Goal: Task Accomplishment & Management: Manage account settings

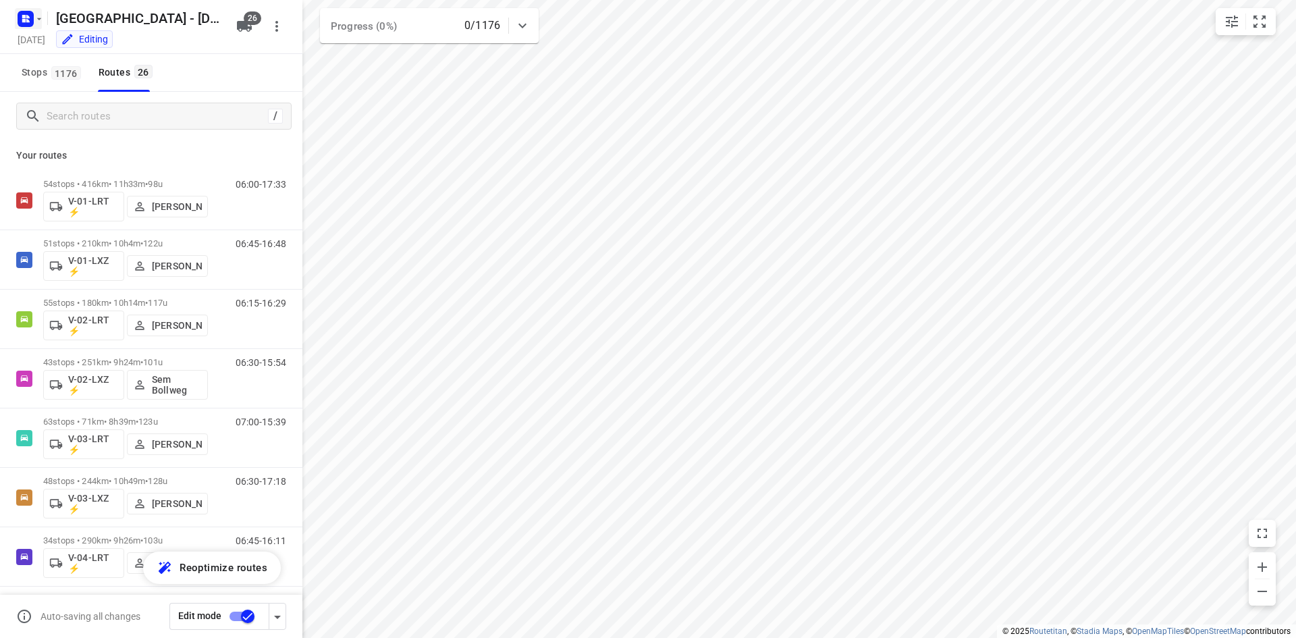
click at [29, 14] on rect "button" at bounding box center [26, 19] width 16 height 16
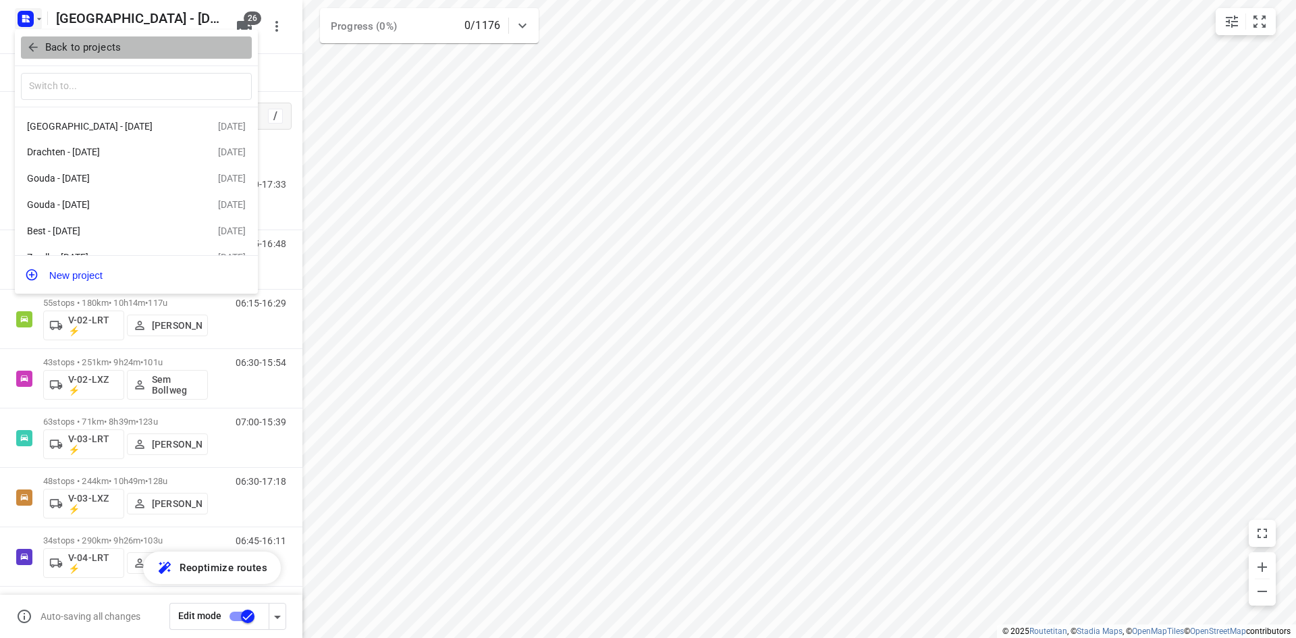
click at [32, 40] on span "Back to projects" at bounding box center [136, 48] width 220 height 16
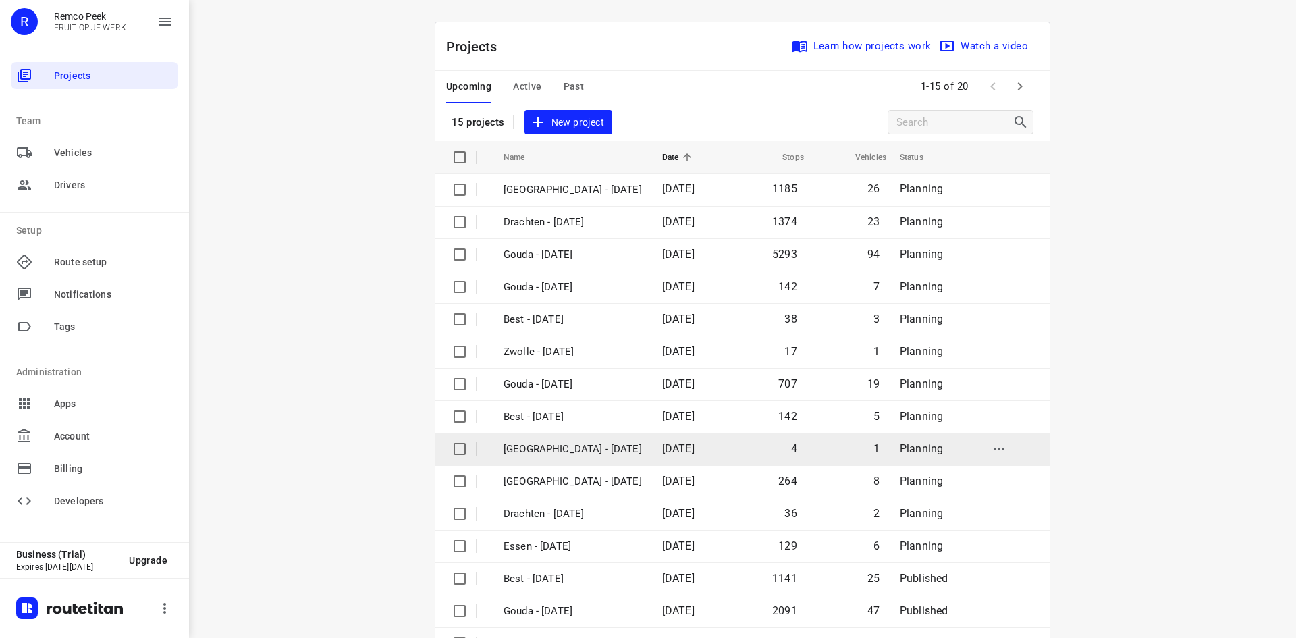
scroll to position [45, 0]
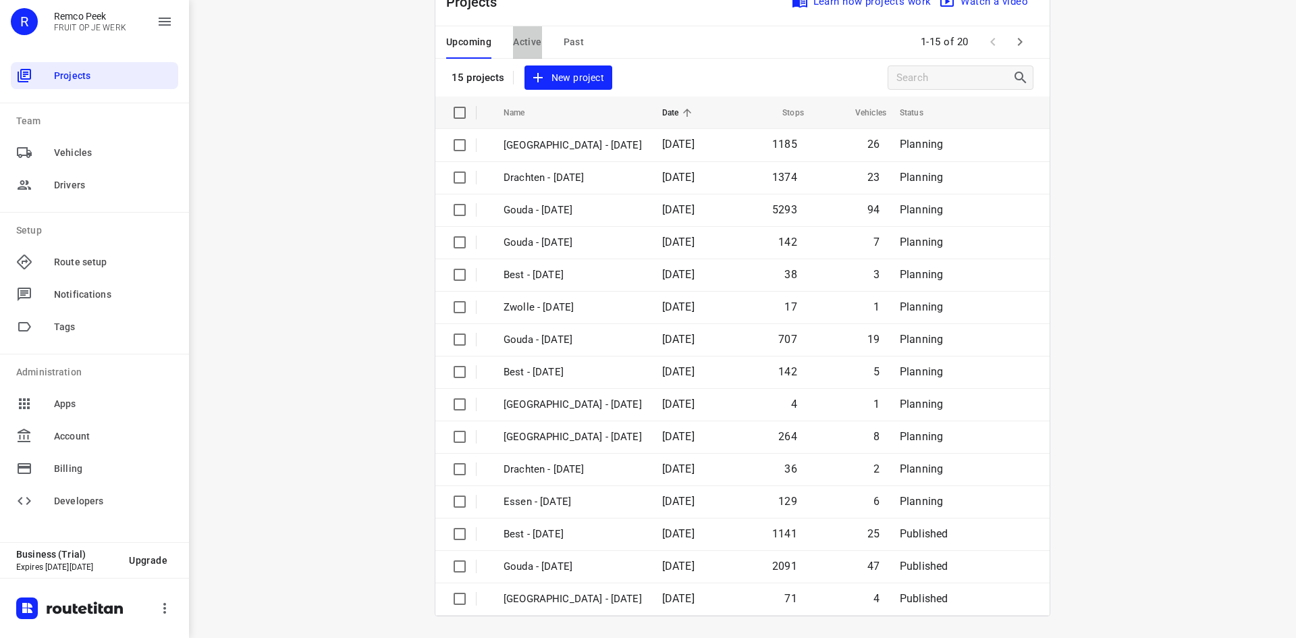
click at [525, 40] on span "Active" at bounding box center [527, 42] width 28 height 17
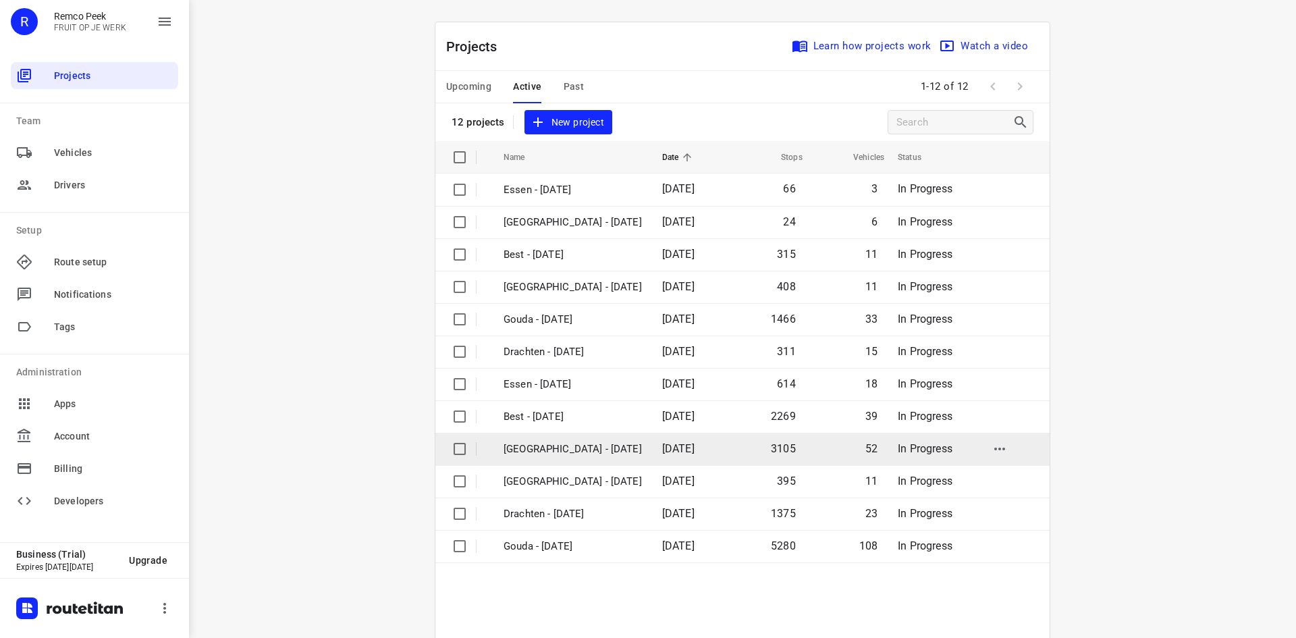
click at [559, 444] on p "[GEOGRAPHIC_DATA] - [DATE]" at bounding box center [573, 450] width 138 height 16
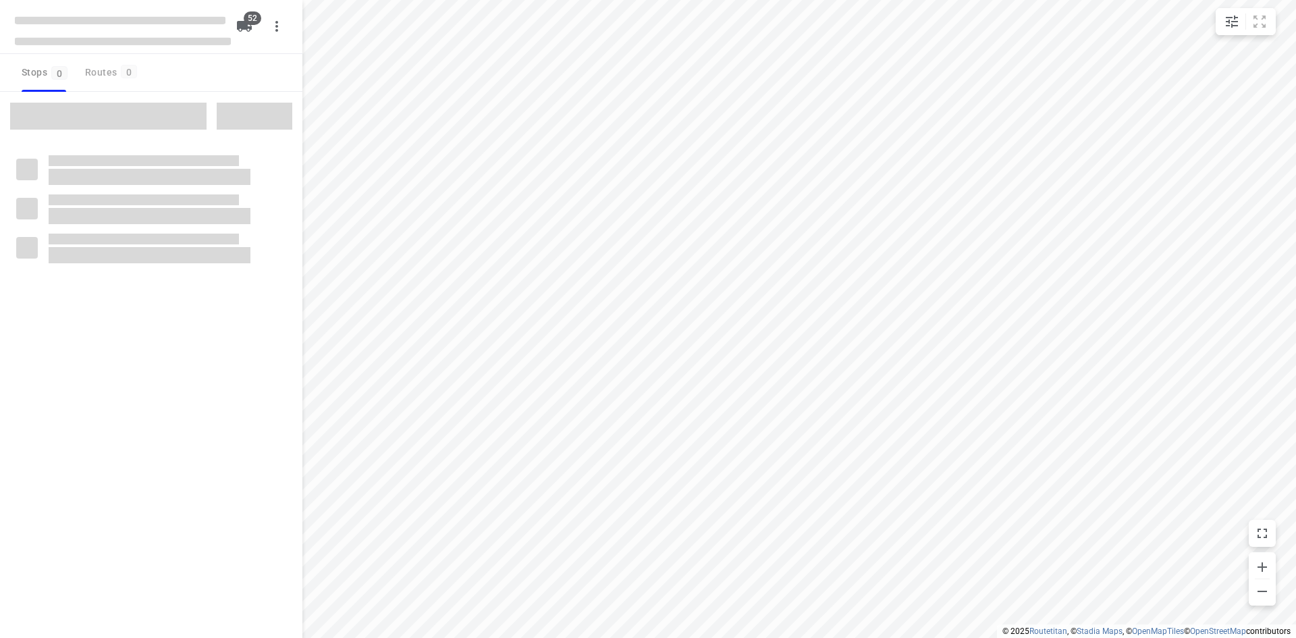
checkbox input "true"
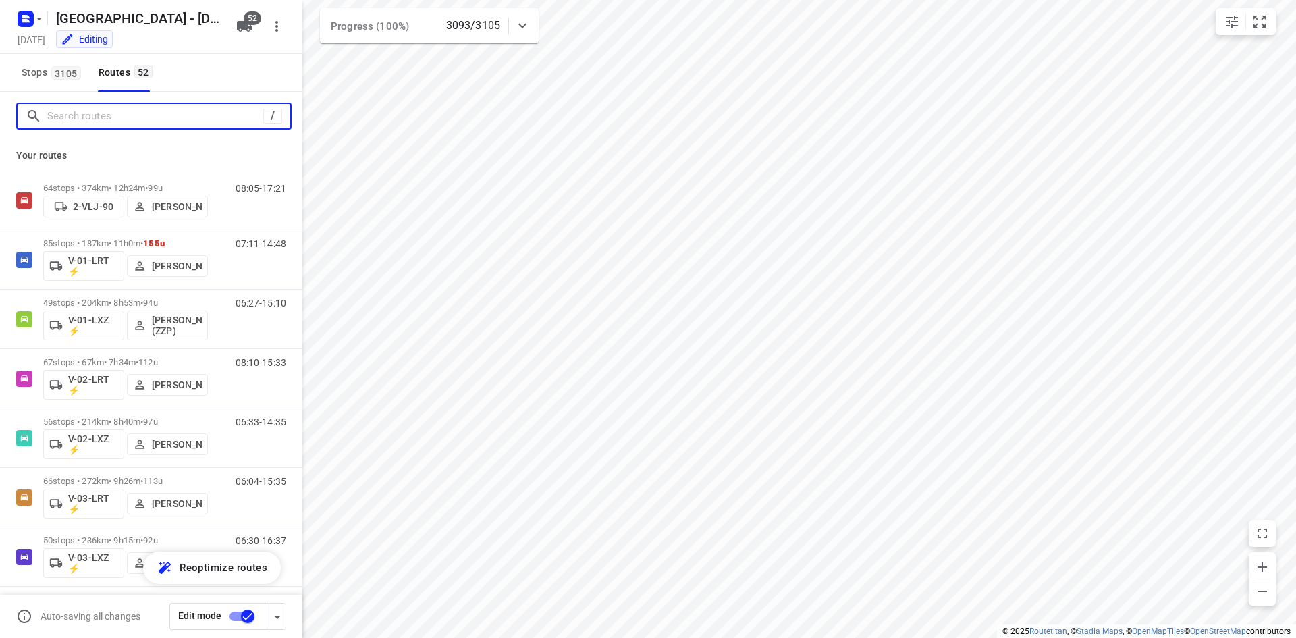
click at [165, 108] on input "Search routes" at bounding box center [155, 116] width 216 height 21
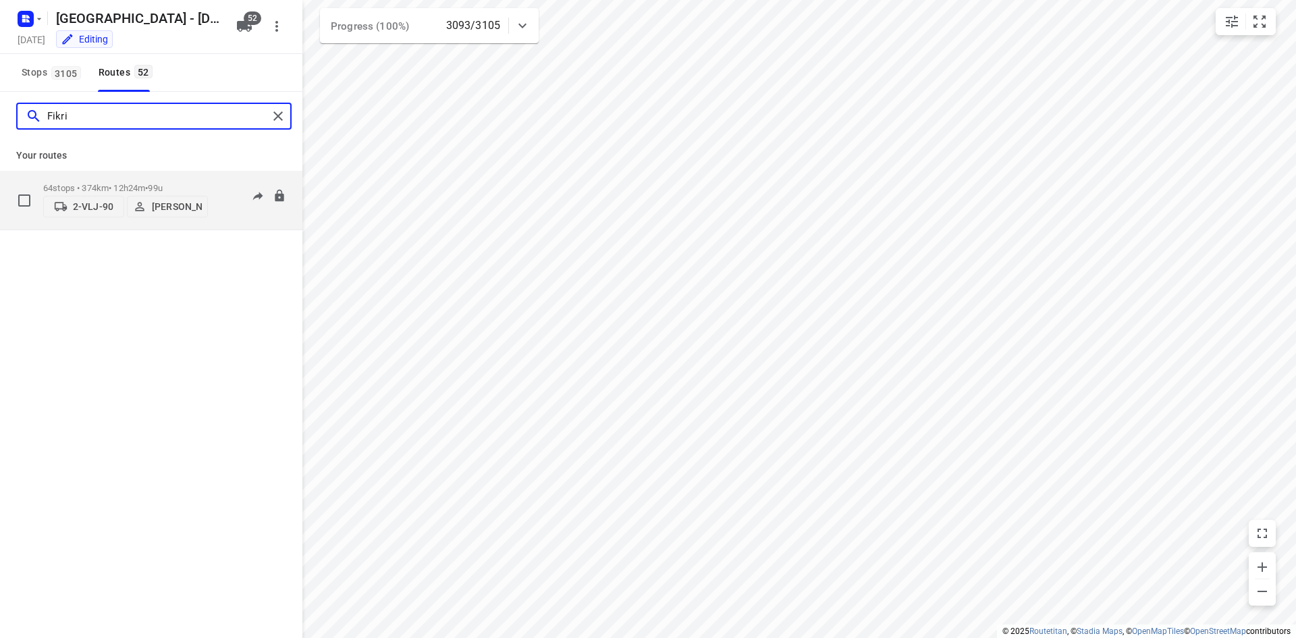
type input "Fikri"
click at [177, 184] on p "64 stops • 374km • 12h24m • 99u" at bounding box center [125, 188] width 165 height 10
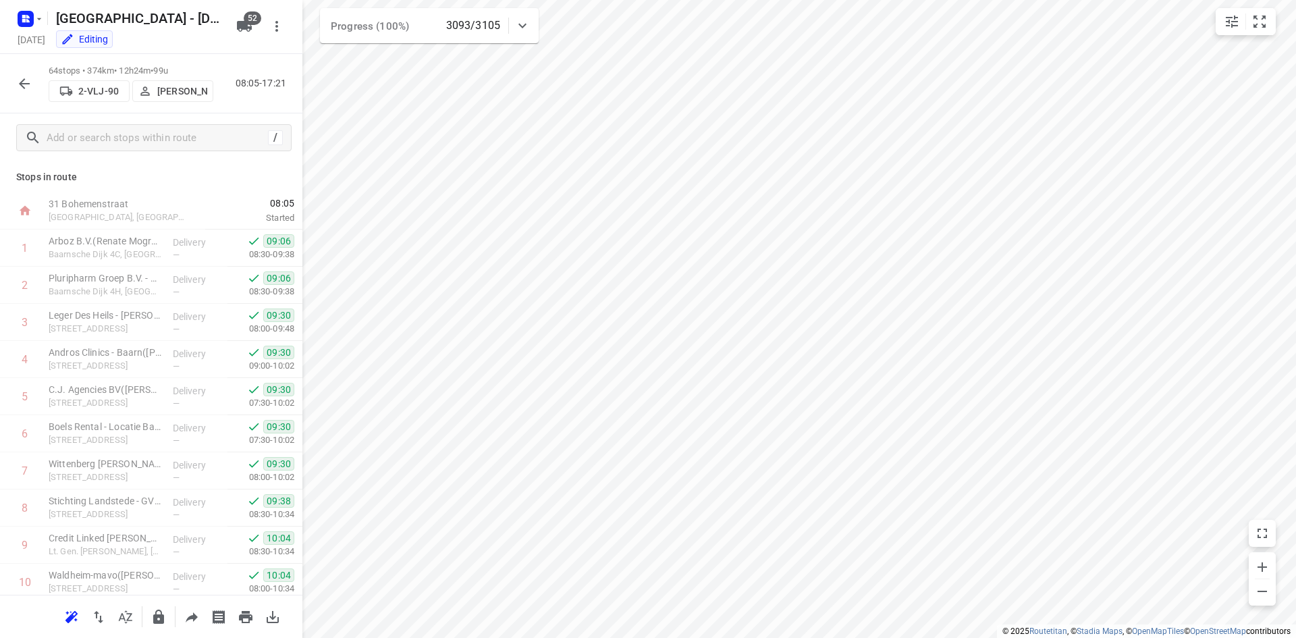
click at [240, 111] on div "64 stops • 374km • 12h24m • 99u 2-VLJ-90 Fikri Mizaz 08:05-17:21" at bounding box center [151, 83] width 303 height 59
drag, startPoint x: 191, startPoint y: 65, endPoint x: 49, endPoint y: 65, distance: 141.8
click at [49, 65] on p "68 stops • 223km • 10h37m • 124u" at bounding box center [131, 71] width 165 height 13
click at [236, 108] on div "55 stops • 288km • 10h30m • 114u VTF-13-B Chemay van Huet 08:52-16:58" at bounding box center [151, 83] width 303 height 59
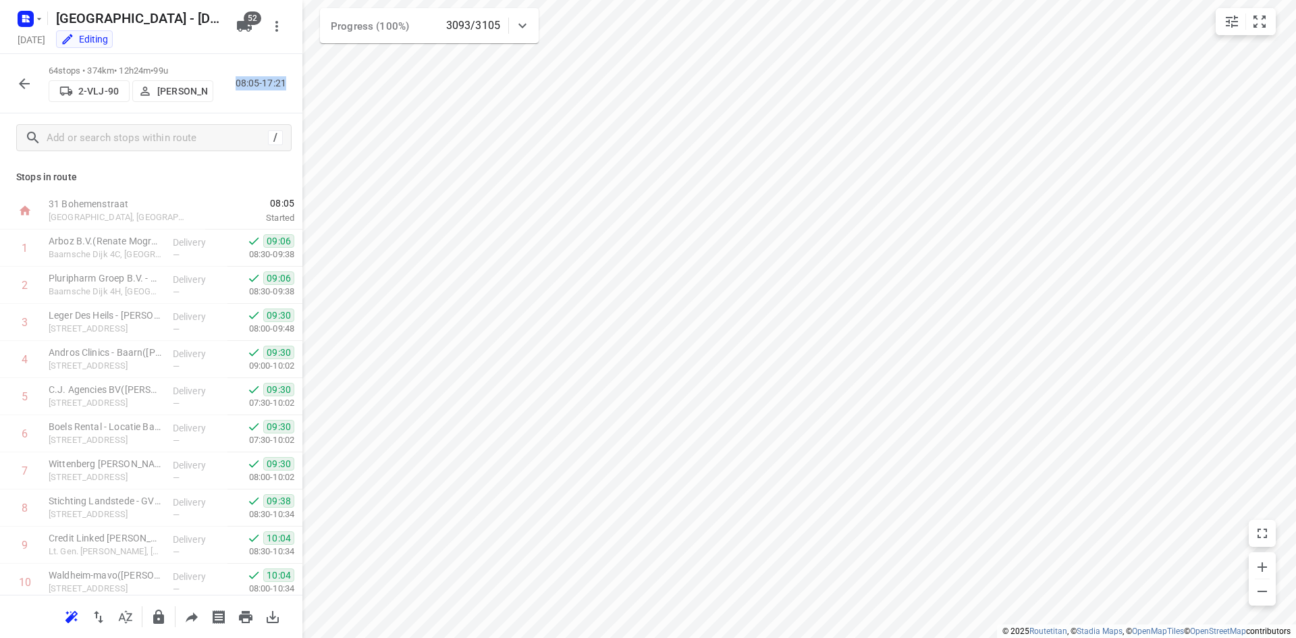
drag, startPoint x: 286, startPoint y: 86, endPoint x: 234, endPoint y: 78, distance: 52.1
click at [234, 78] on div "08:05-17:21" at bounding box center [258, 83] width 68 height 14
click at [244, 84] on p "08:05-17:21" at bounding box center [264, 83] width 56 height 14
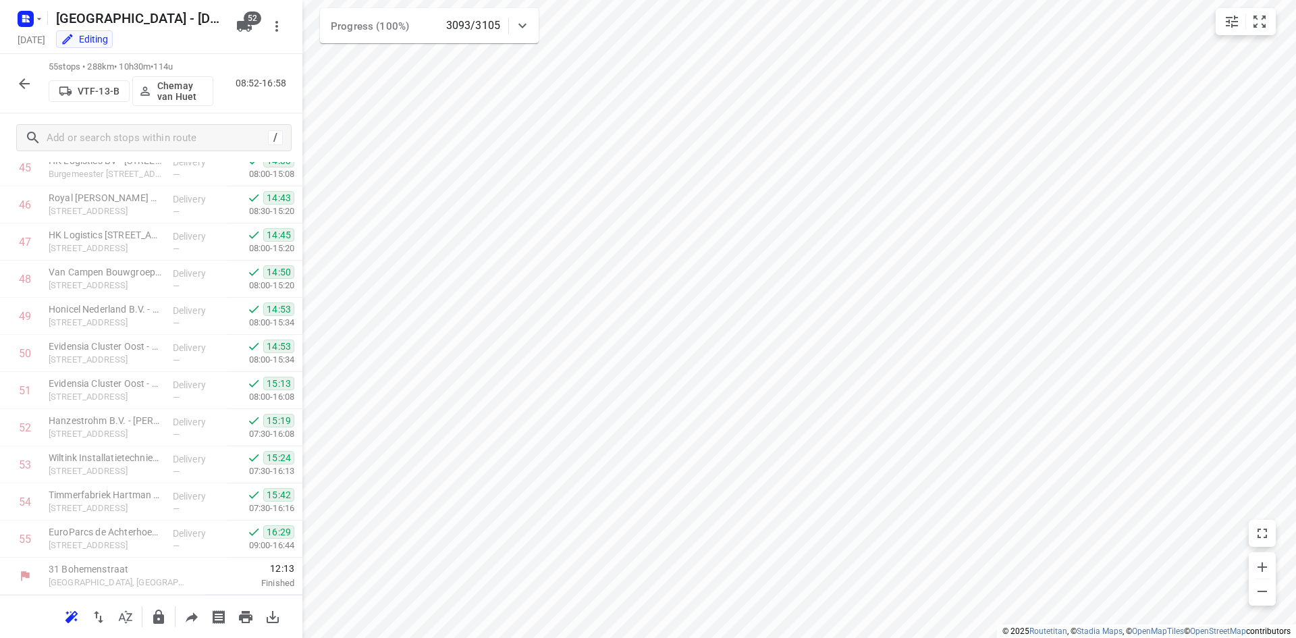
scroll to position [1714, 0]
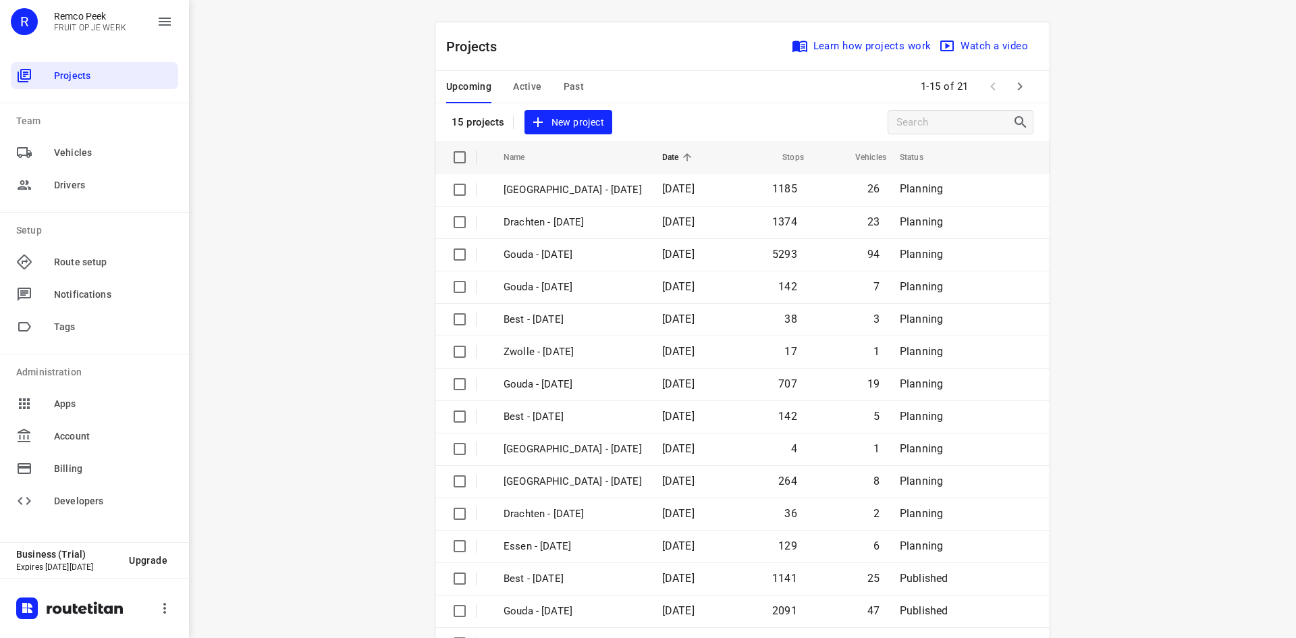
click at [564, 89] on span "Past" at bounding box center [574, 86] width 21 height 17
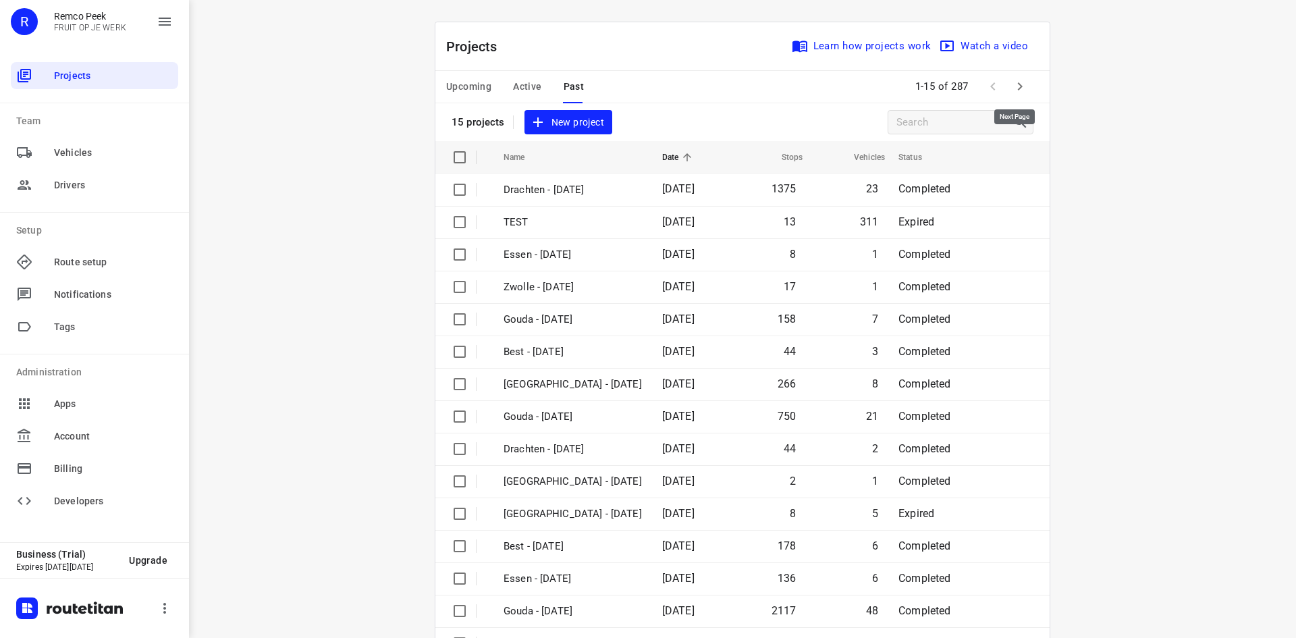
click at [1018, 86] on icon "button" at bounding box center [1020, 86] width 16 height 16
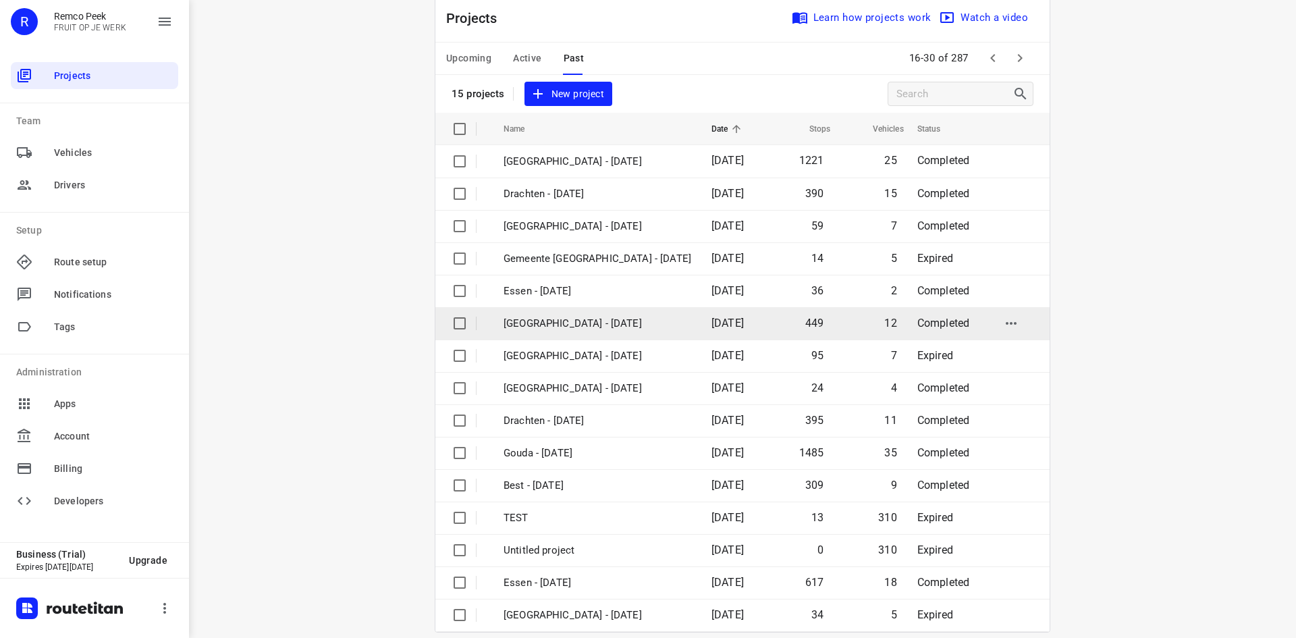
scroll to position [45, 0]
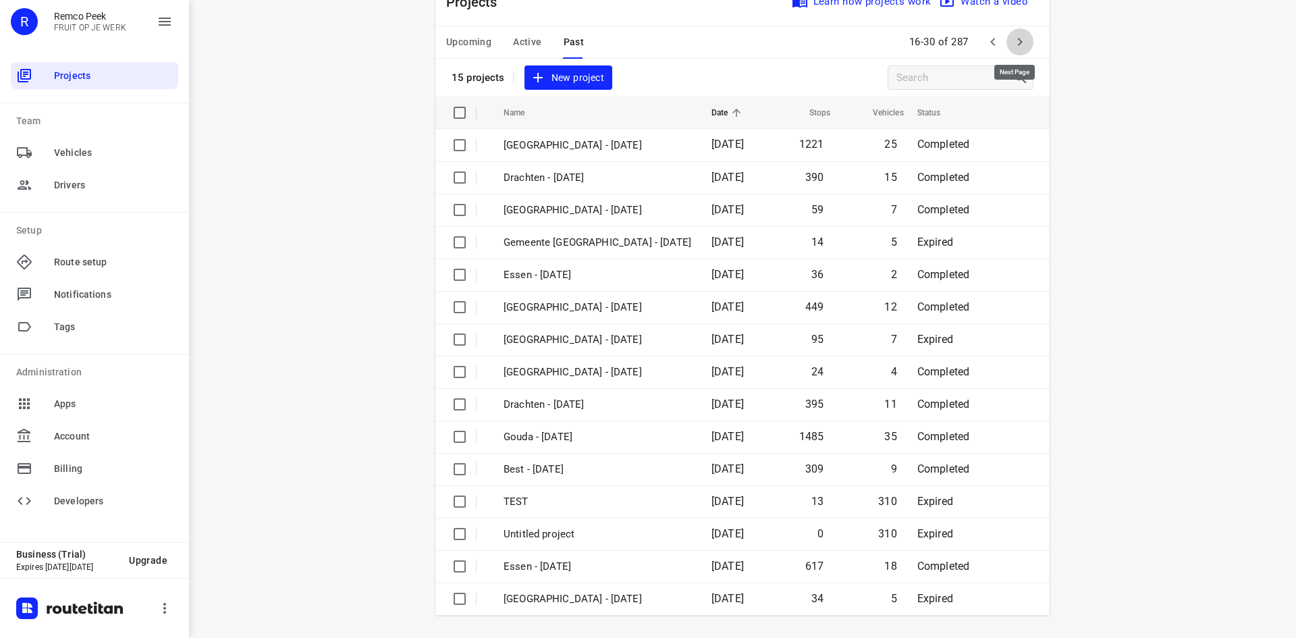
click at [1018, 44] on icon "button" at bounding box center [1020, 42] width 16 height 16
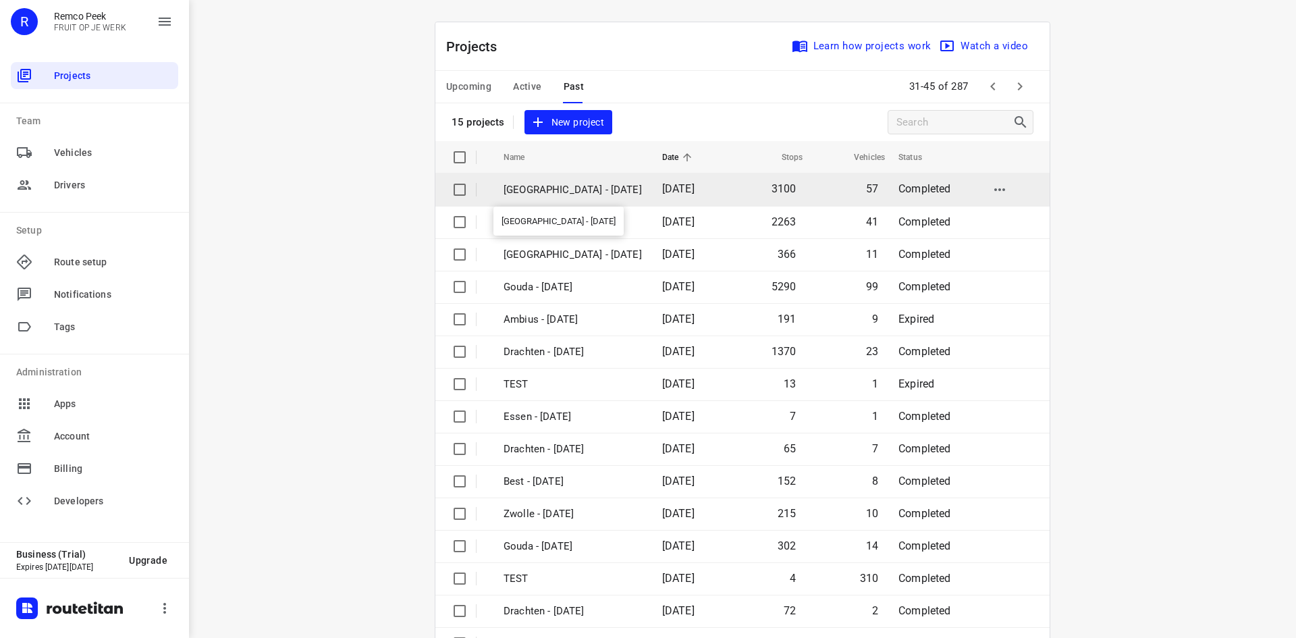
click at [575, 191] on p "[GEOGRAPHIC_DATA] - [DATE]" at bounding box center [573, 190] width 138 height 16
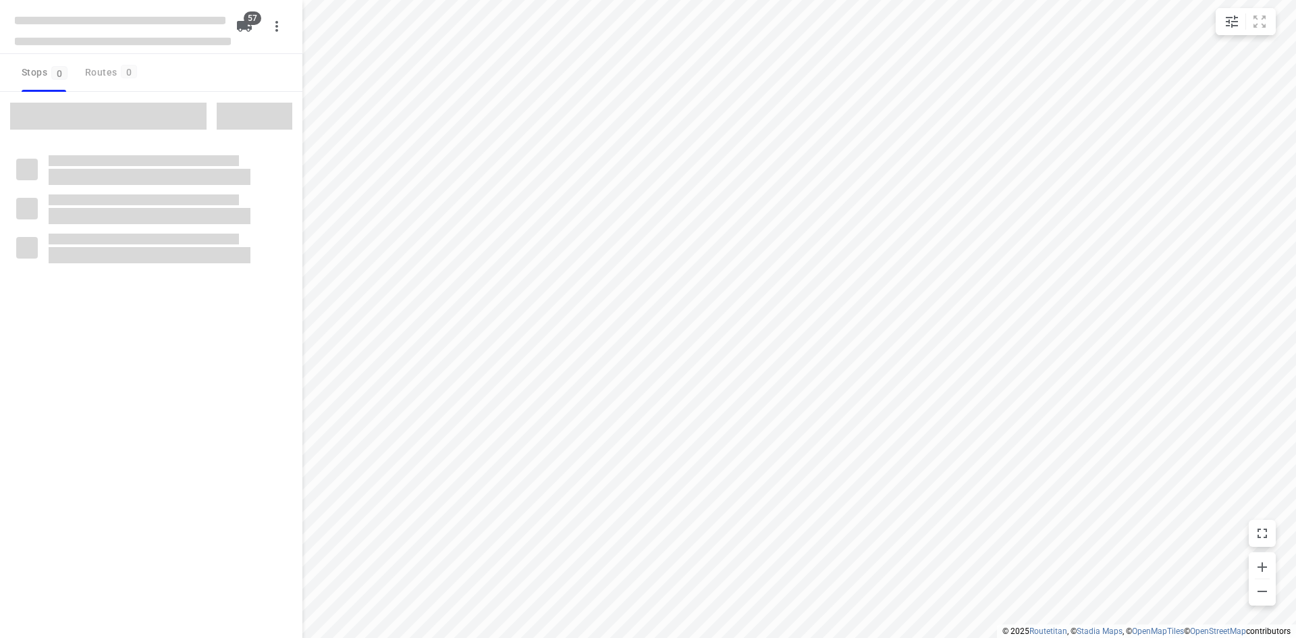
checkbox input "true"
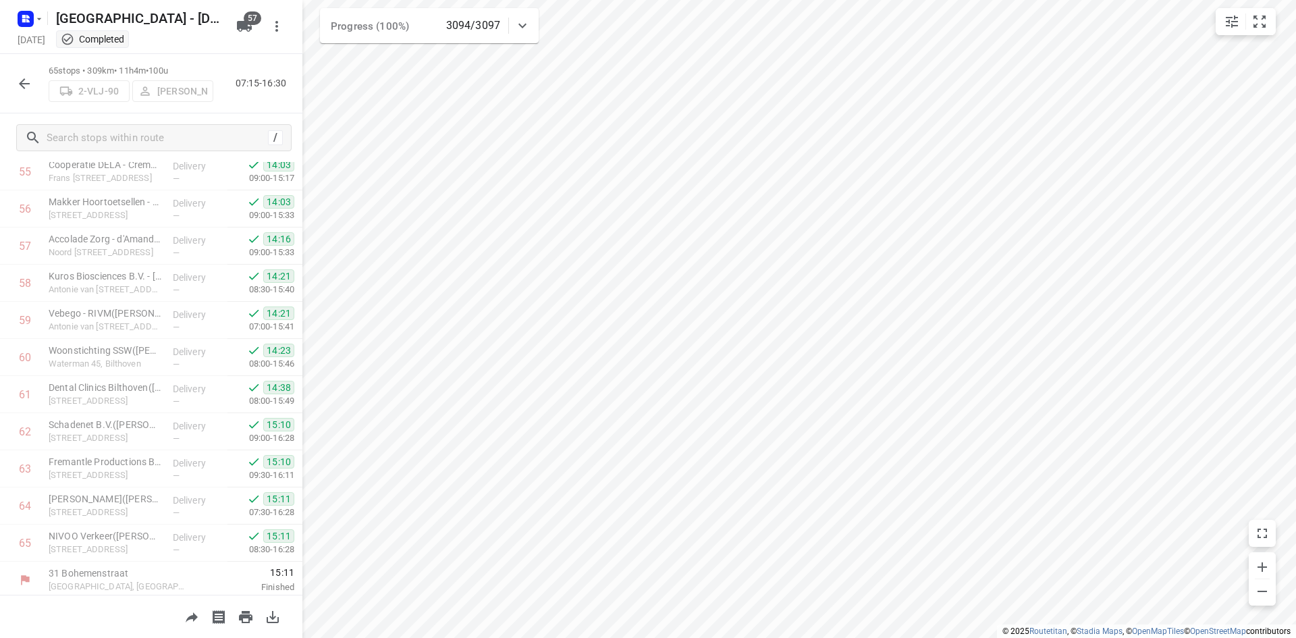
scroll to position [2124, 0]
click at [147, 614] on div at bounding box center [151, 616] width 303 height 43
click at [242, 112] on div "65 stops • 309km • 11h4m • 100u 2-VLJ-90 Fikri Mizaz 07:15-16:30" at bounding box center [151, 83] width 303 height 59
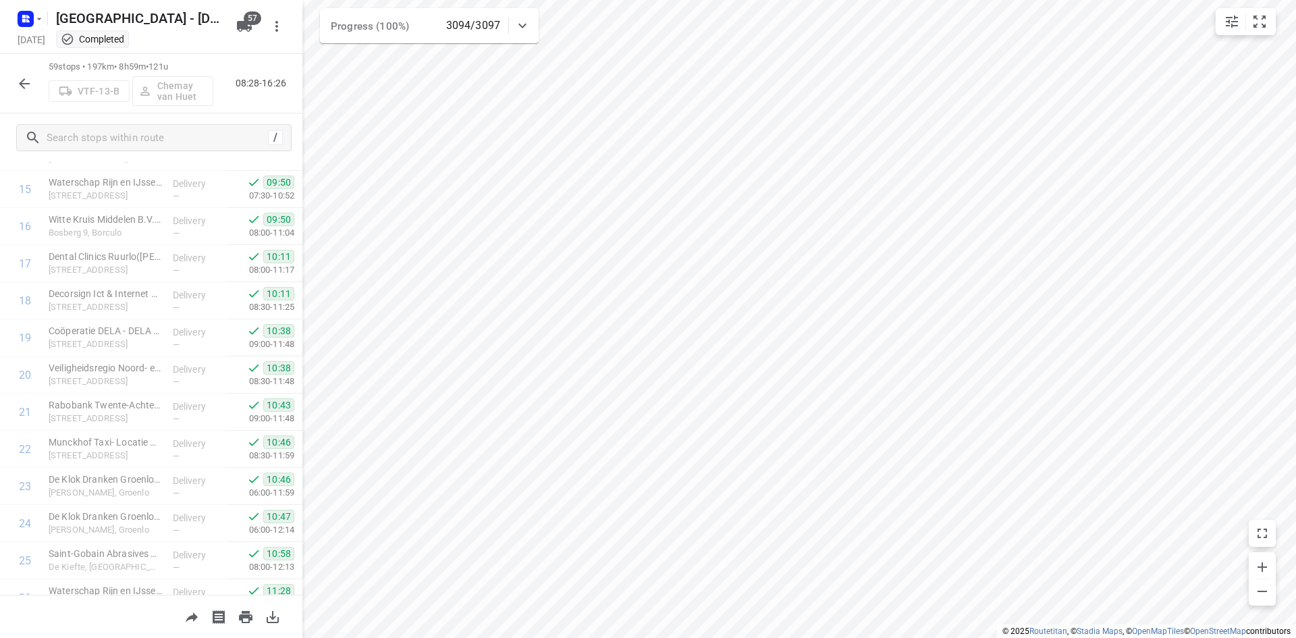
scroll to position [0, 0]
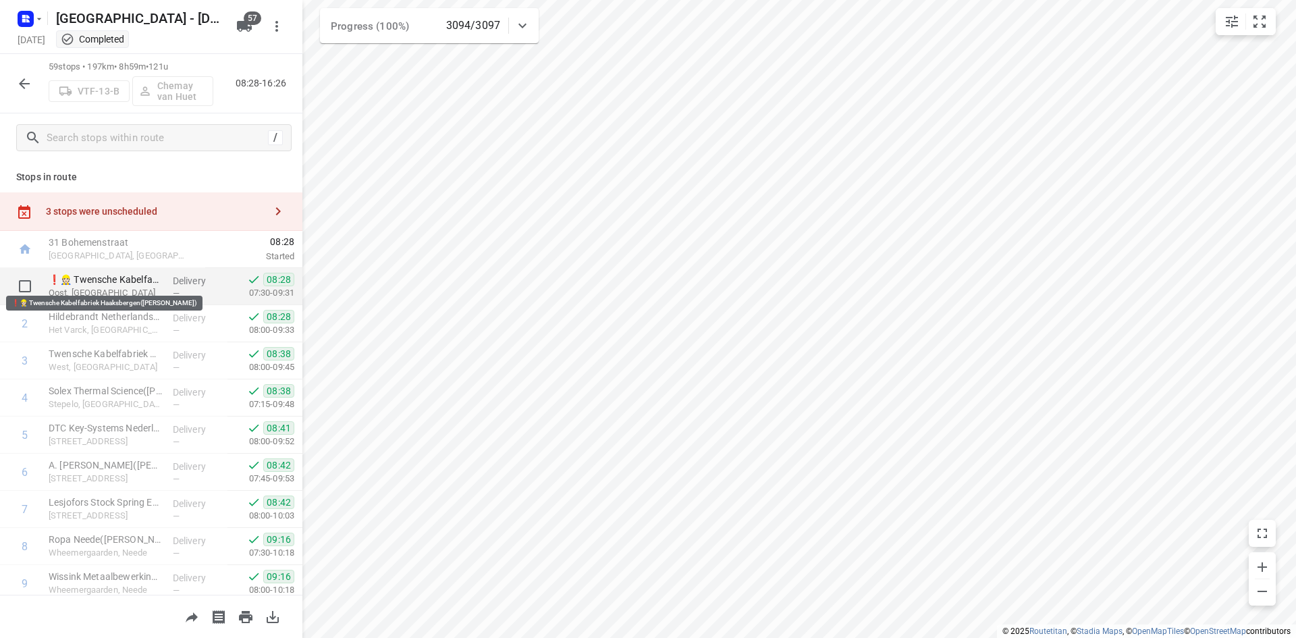
click at [142, 284] on p "❗👷🏻 Twensche Kabelfabriek Haaksbergen([PERSON_NAME])" at bounding box center [105, 280] width 113 height 14
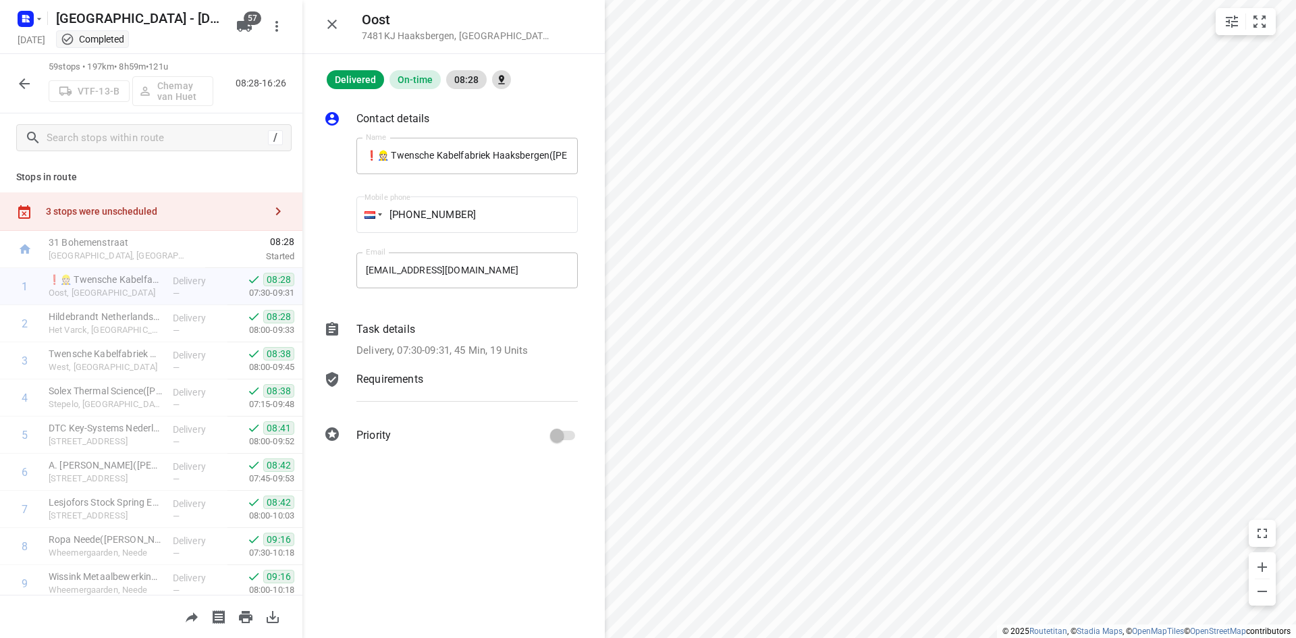
drag, startPoint x: 394, startPoint y: 381, endPoint x: 388, endPoint y: 386, distance: 7.2
click at [393, 381] on p "Requirements" at bounding box center [390, 379] width 67 height 16
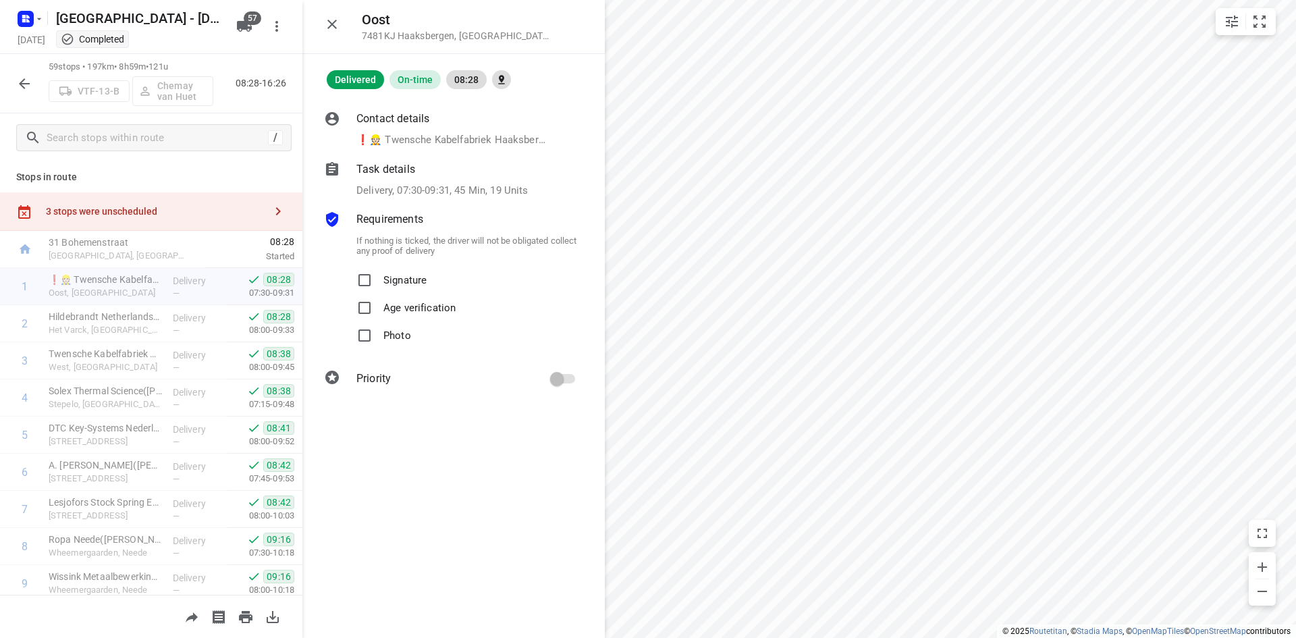
click at [407, 187] on p "Delivery, 07:30-09:31, 45 Min, 19 Units" at bounding box center [443, 191] width 172 height 16
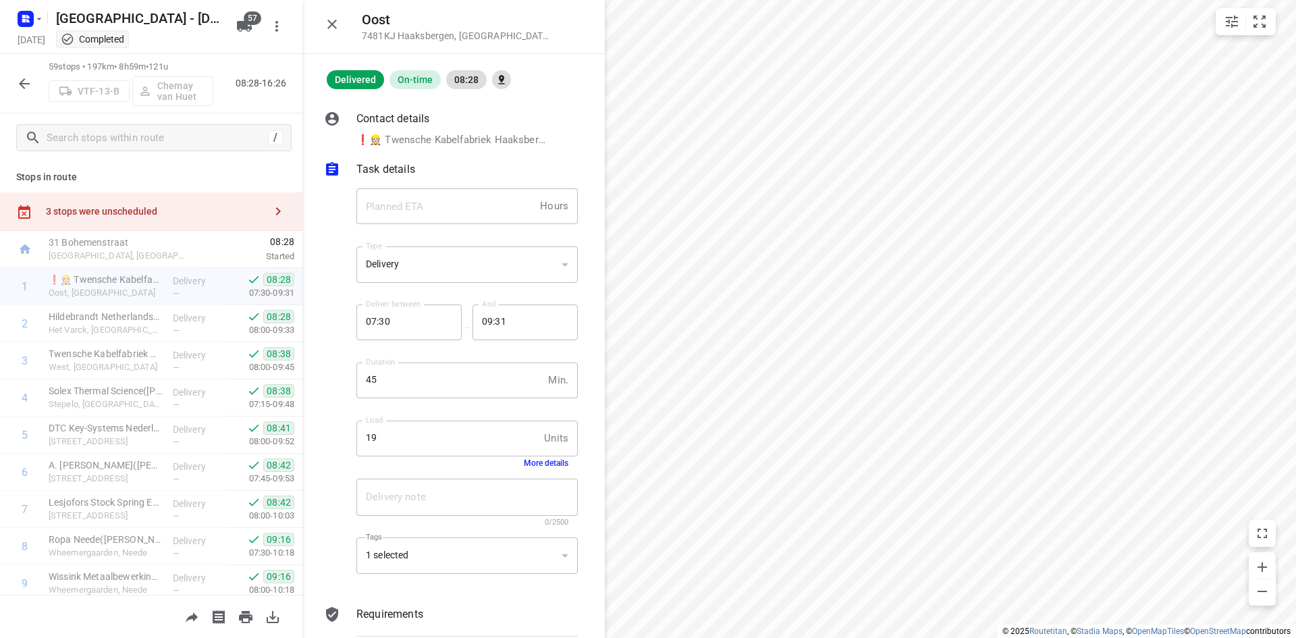
click at [535, 461] on button "More details" at bounding box center [546, 462] width 45 height 9
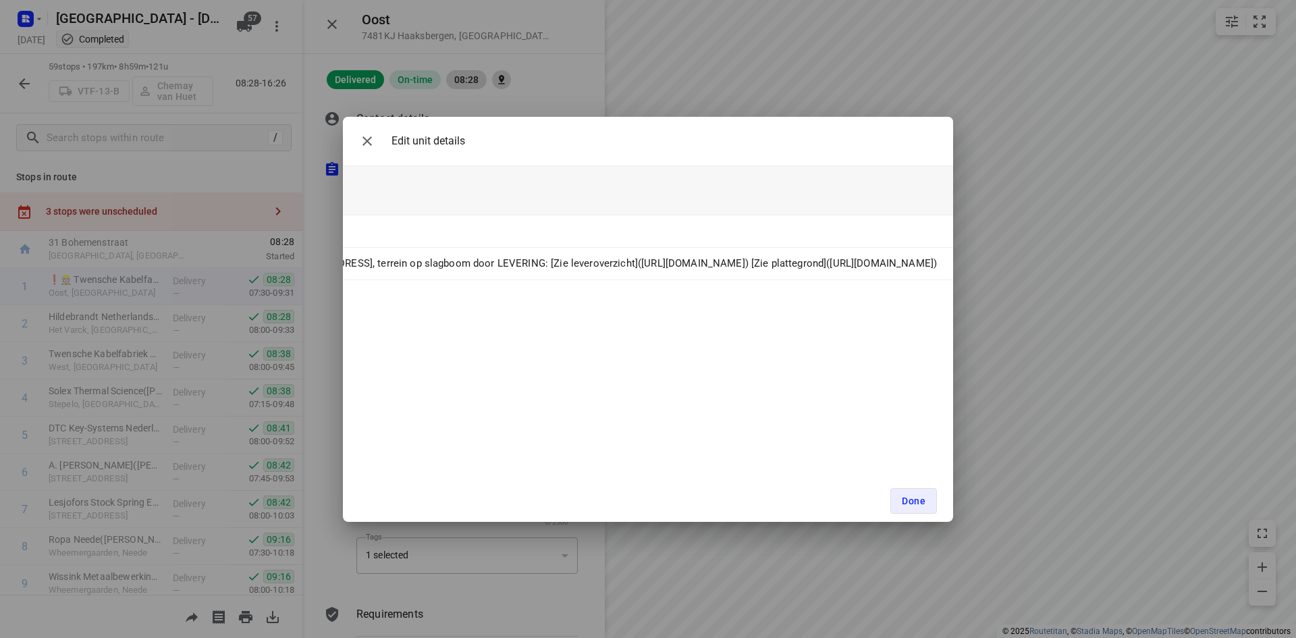
scroll to position [0, 219]
click at [362, 141] on icon "button" at bounding box center [367, 141] width 16 height 16
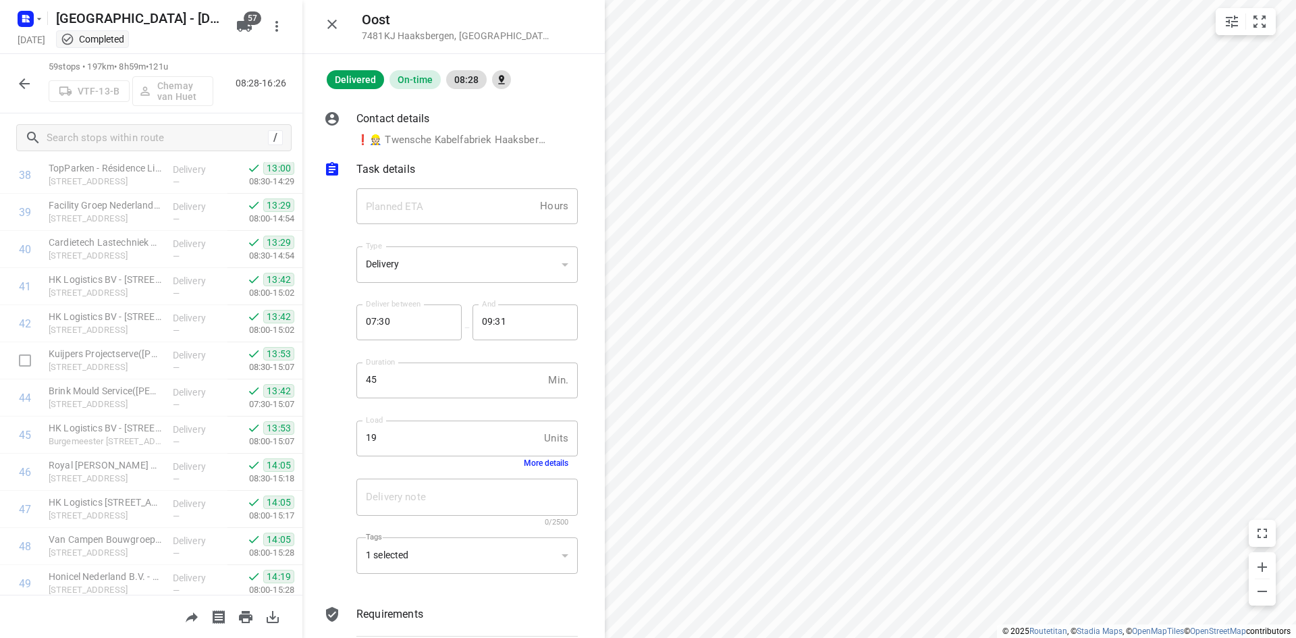
scroll to position [1902, 0]
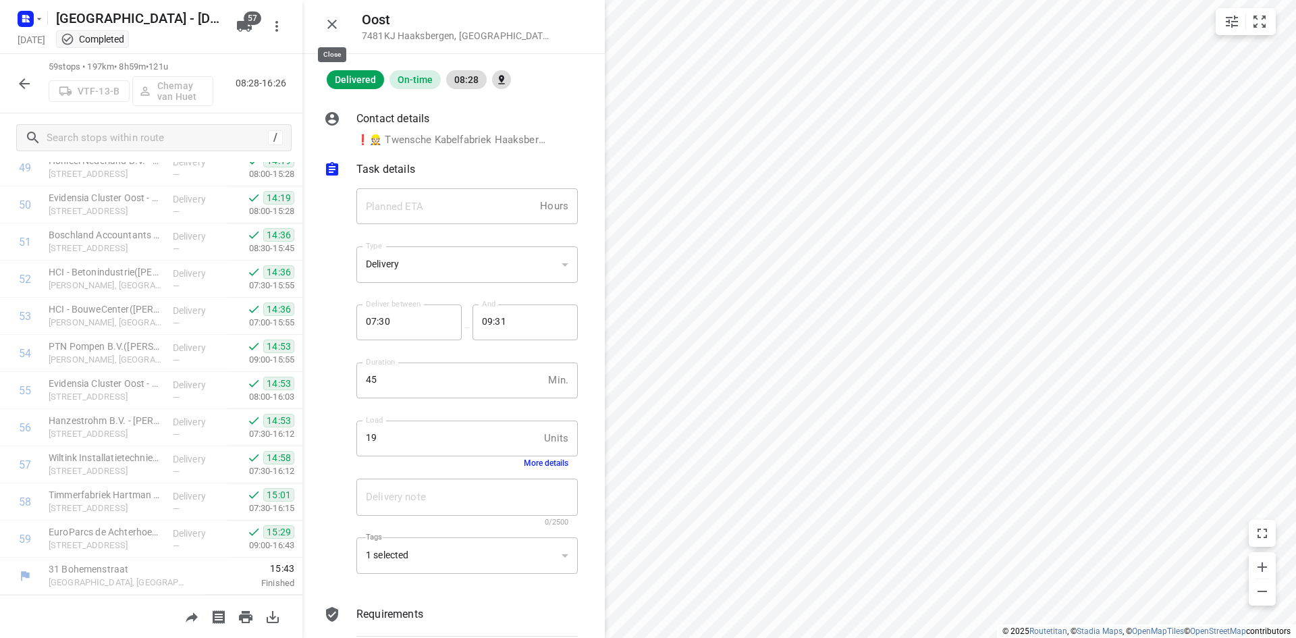
click at [335, 26] on icon "button" at bounding box center [332, 24] width 16 height 16
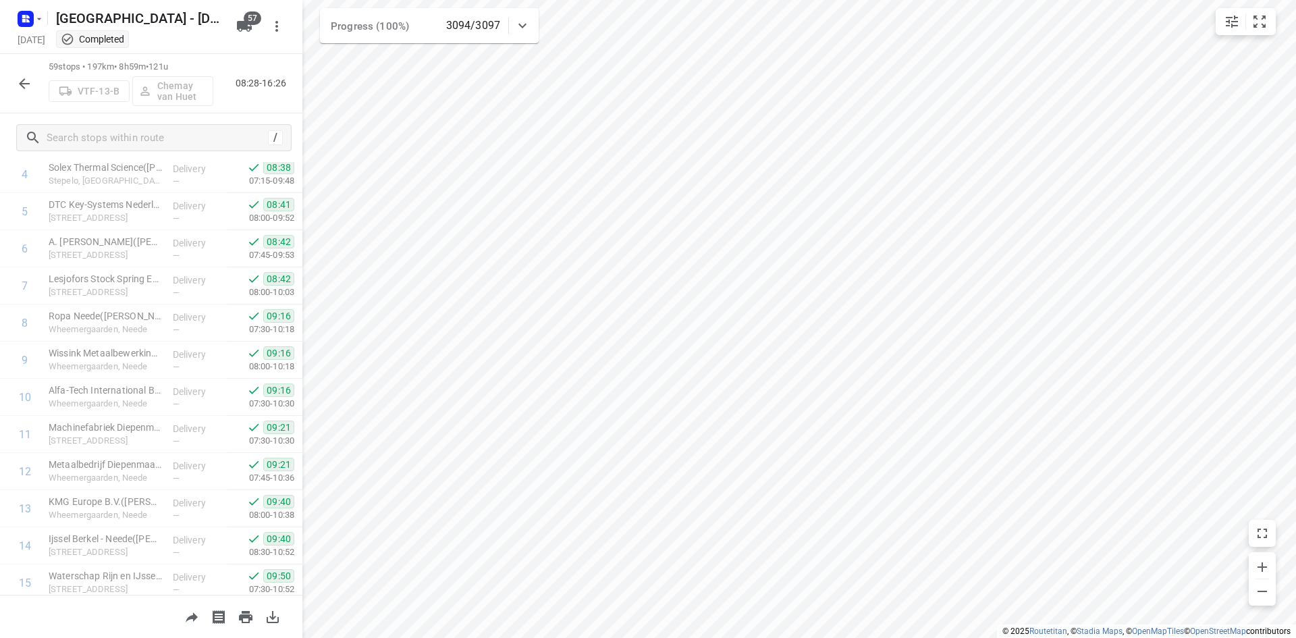
scroll to position [0, 0]
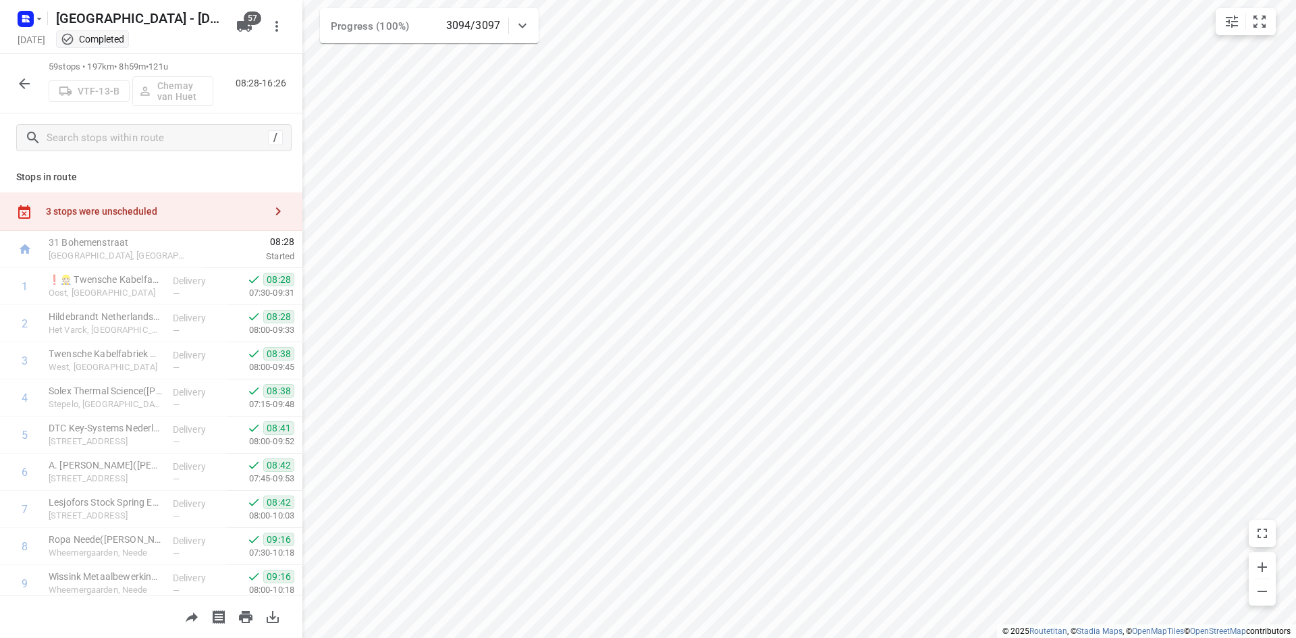
drag, startPoint x: 185, startPoint y: 65, endPoint x: 160, endPoint y: 67, distance: 25.0
click at [160, 67] on p "59 stops • 197km • 8h59m • 121u" at bounding box center [131, 67] width 165 height 13
click at [281, 166] on div "Stops in route 3 stops were unscheduled 31 Bohemenstraat Zwolle, Netherlands 08…" at bounding box center [151, 378] width 303 height 433
click at [224, 68] on div "59 stops • 197km • 8h59m • 121u VTF-13-B Chemay van Huet 08:28-16:26" at bounding box center [151, 83] width 303 height 59
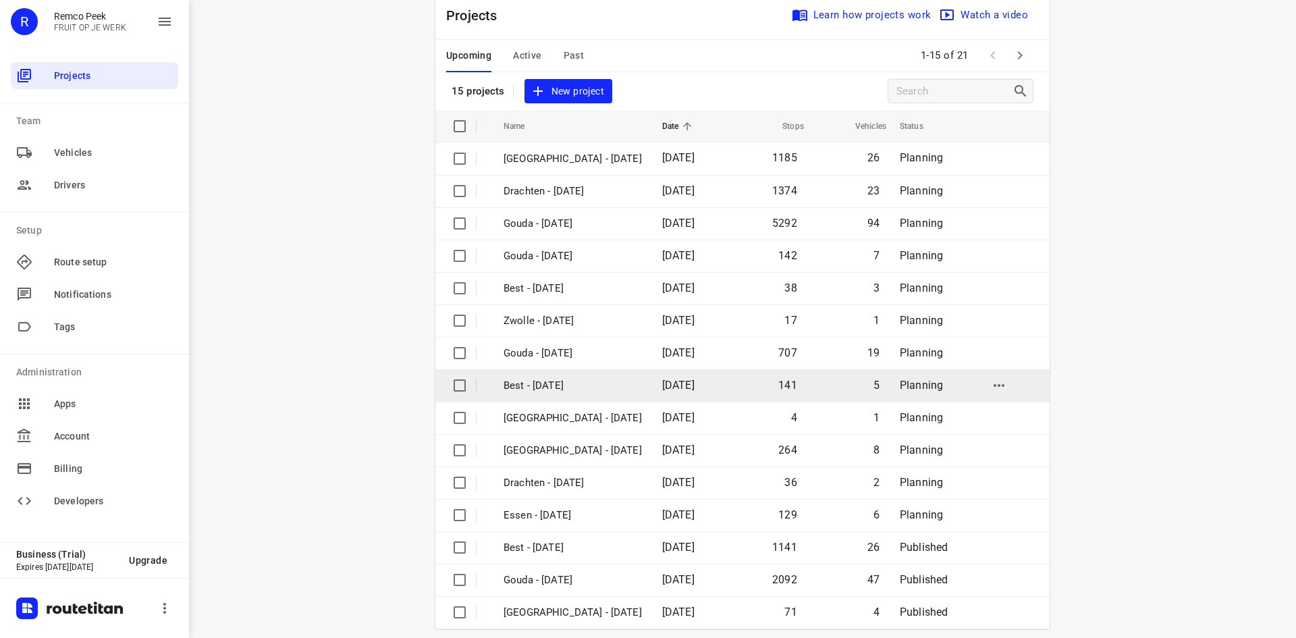
scroll to position [45, 0]
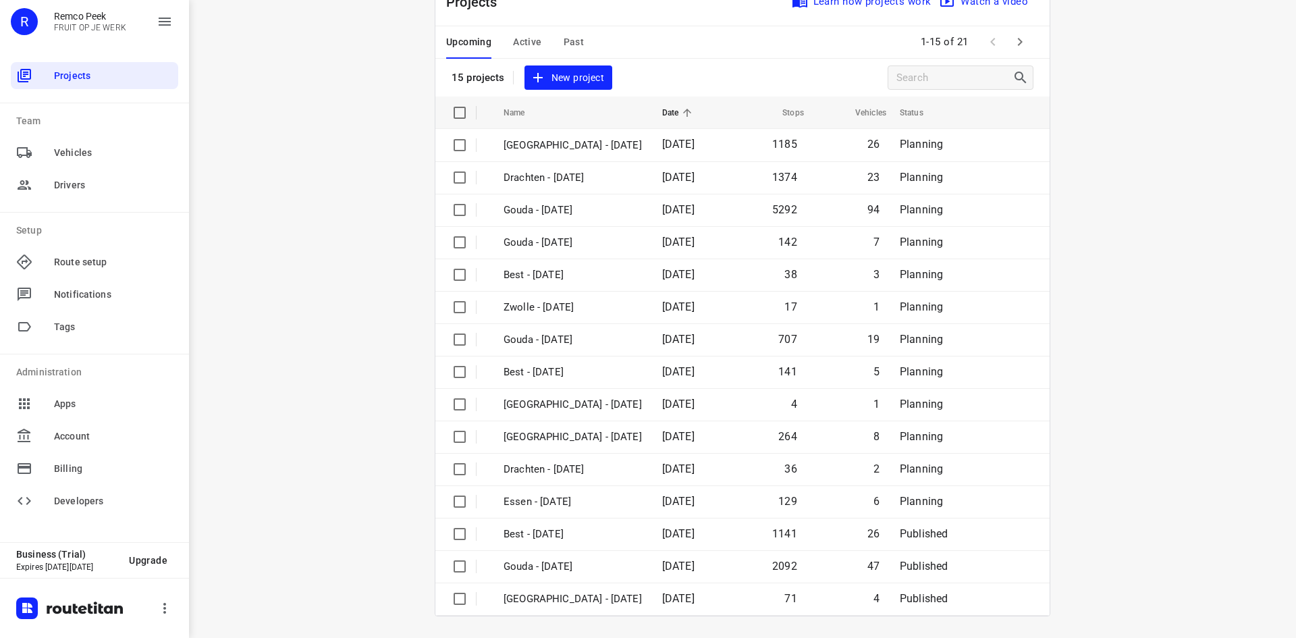
click at [567, 39] on span "Past" at bounding box center [574, 42] width 21 height 17
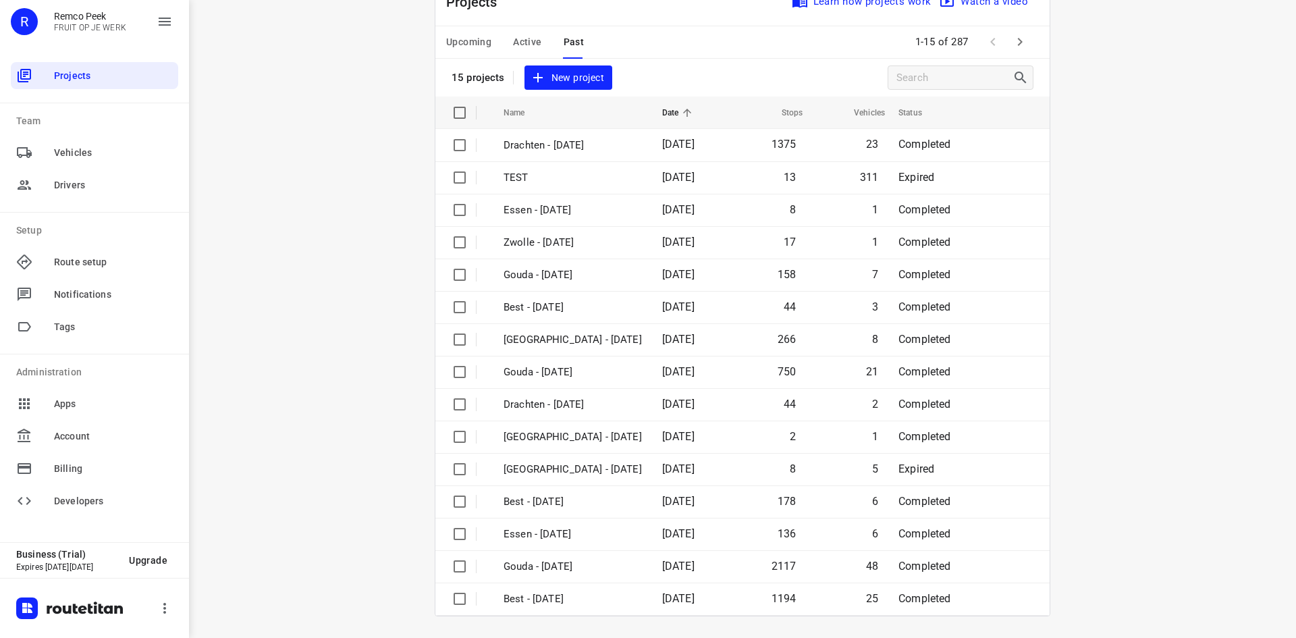
click at [513, 40] on span "Active" at bounding box center [527, 42] width 28 height 17
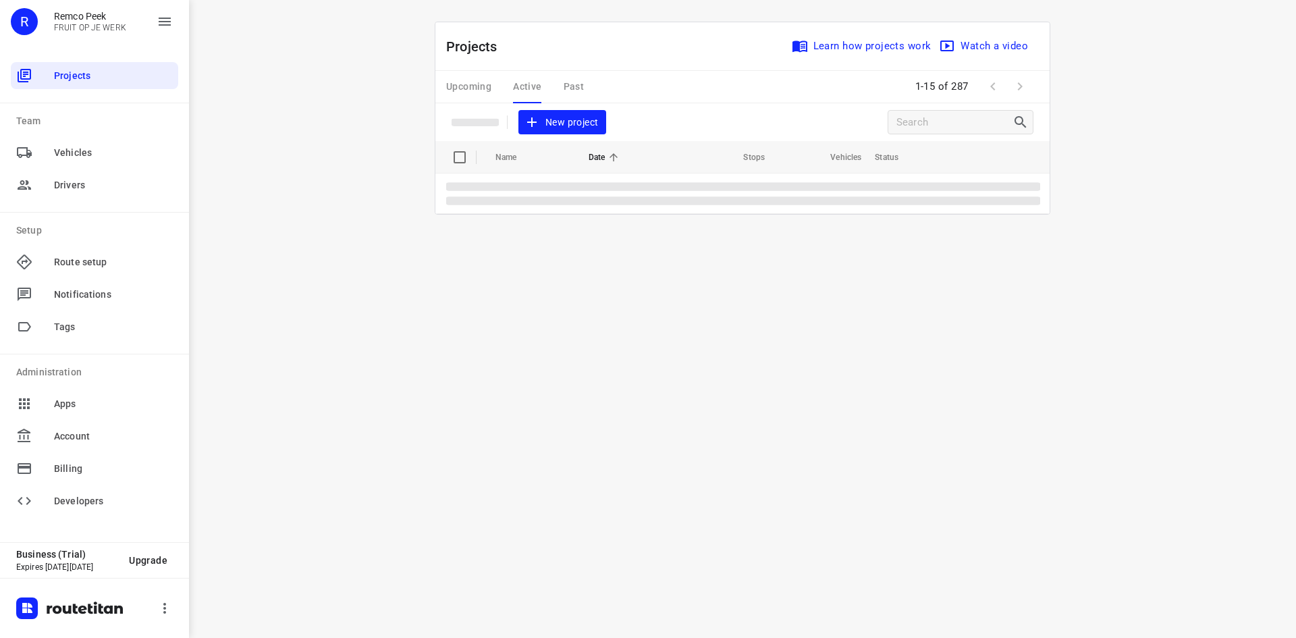
scroll to position [0, 0]
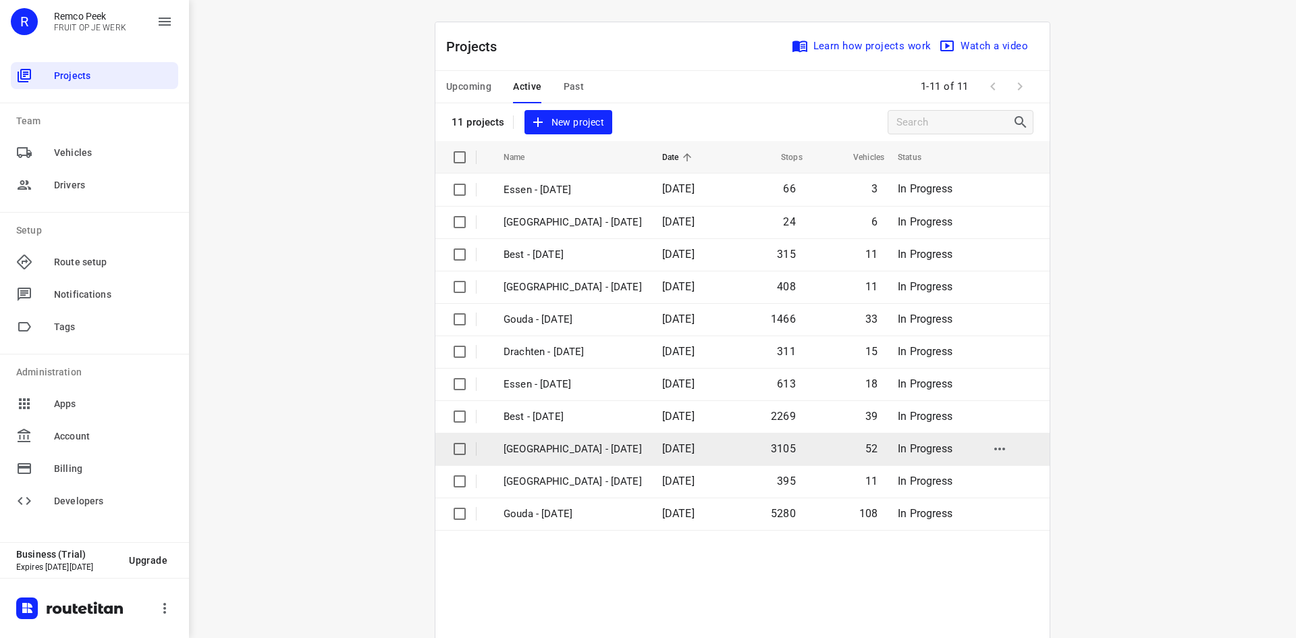
click at [550, 446] on p "[GEOGRAPHIC_DATA] - [DATE]" at bounding box center [573, 450] width 138 height 16
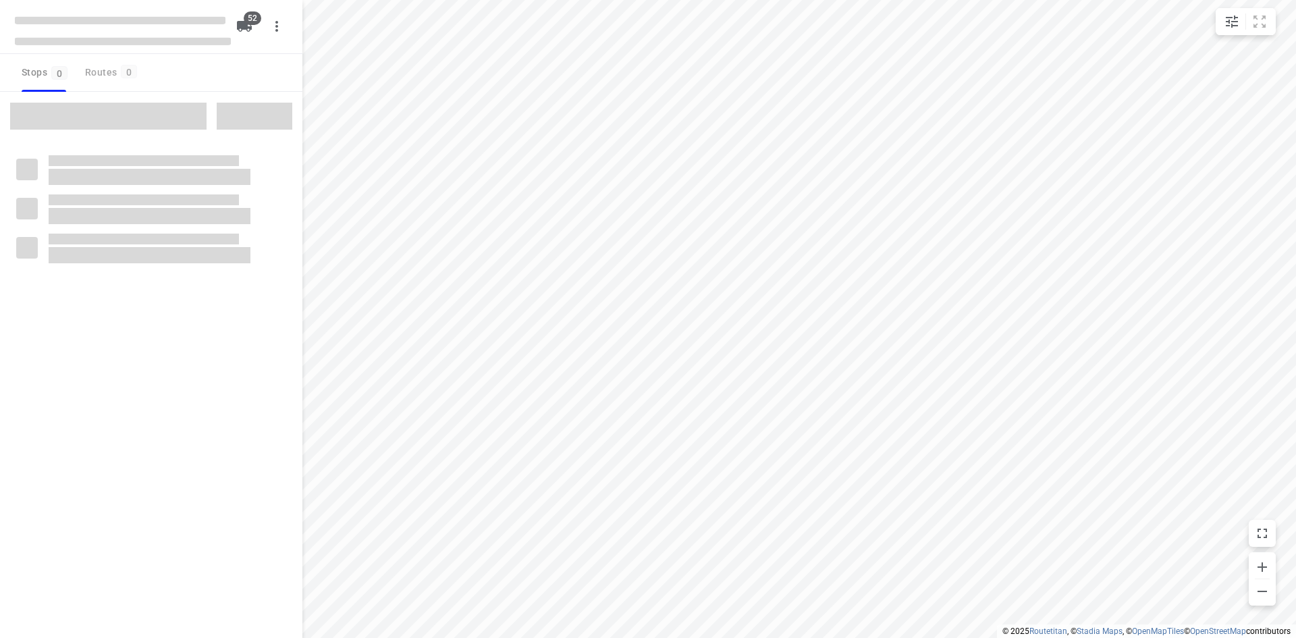
checkbox input "true"
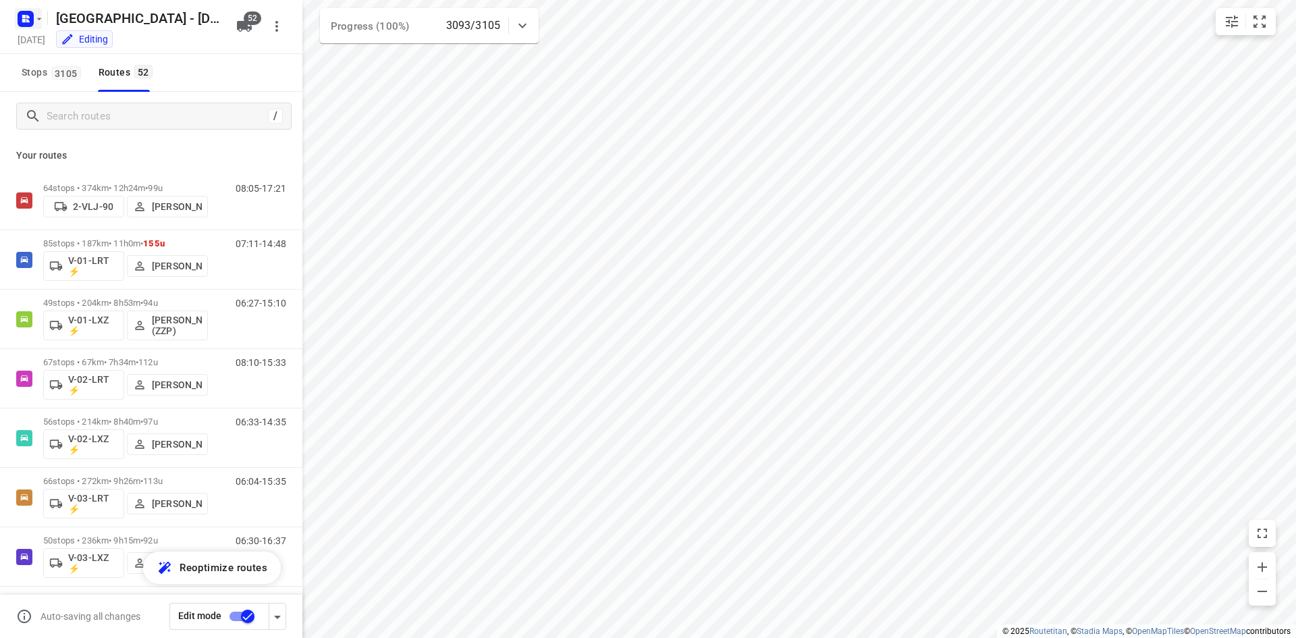
click at [21, 18] on rect "button" at bounding box center [26, 19] width 16 height 16
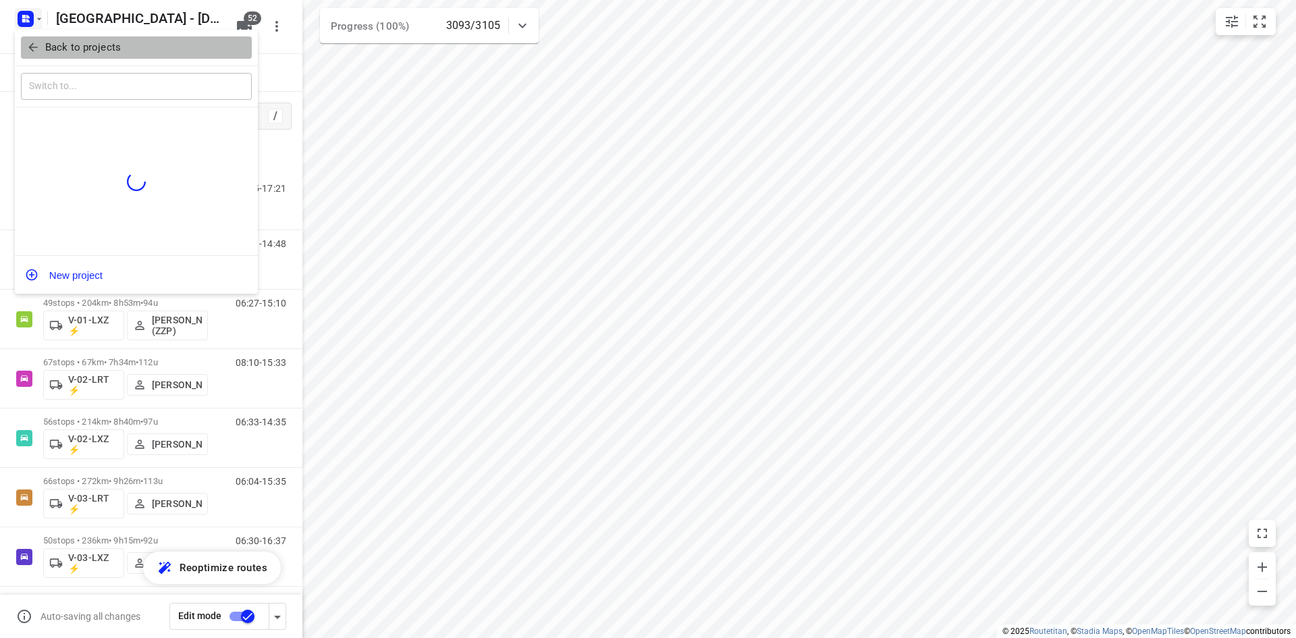
click at [32, 45] on icon "button" at bounding box center [32, 47] width 9 height 9
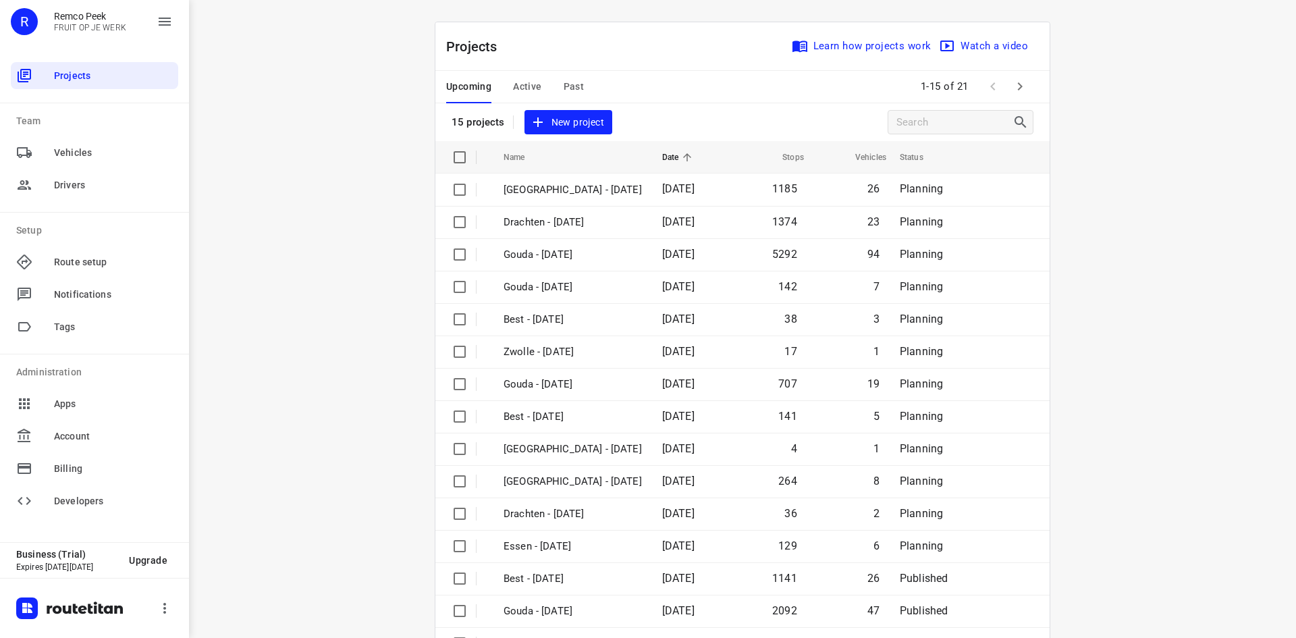
click at [523, 87] on span "Active" at bounding box center [527, 86] width 28 height 17
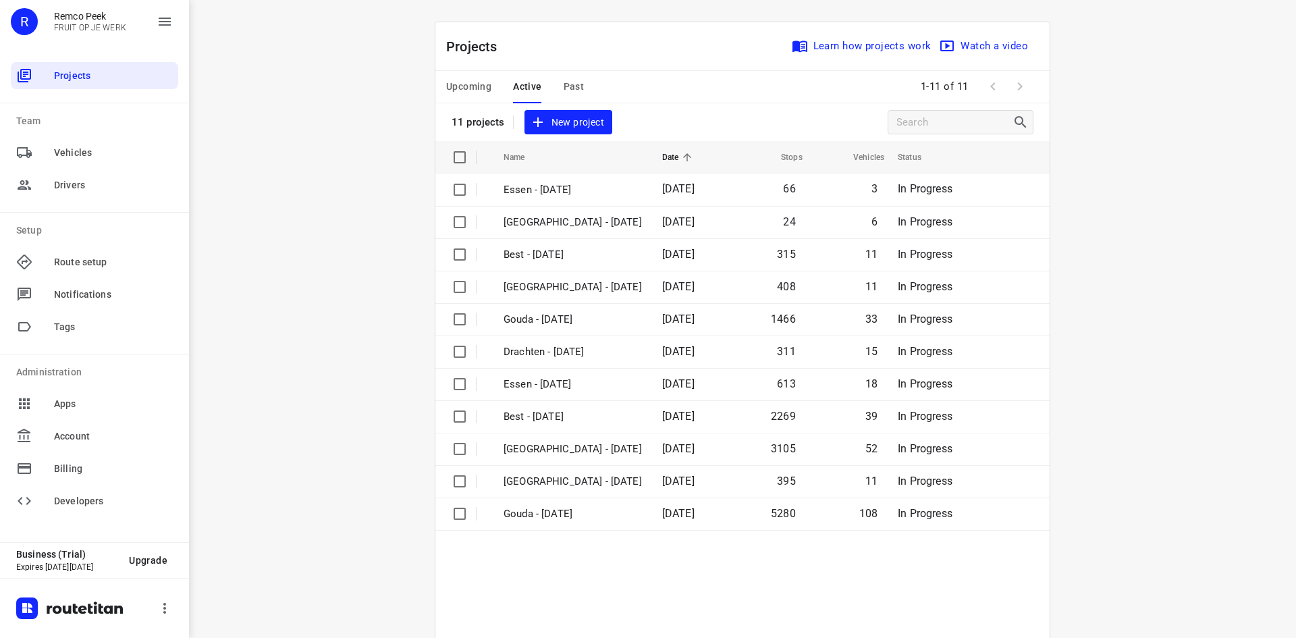
drag, startPoint x: 523, startPoint y: 87, endPoint x: 477, endPoint y: 84, distance: 45.4
click at [477, 84] on span "Upcoming" at bounding box center [468, 86] width 45 height 17
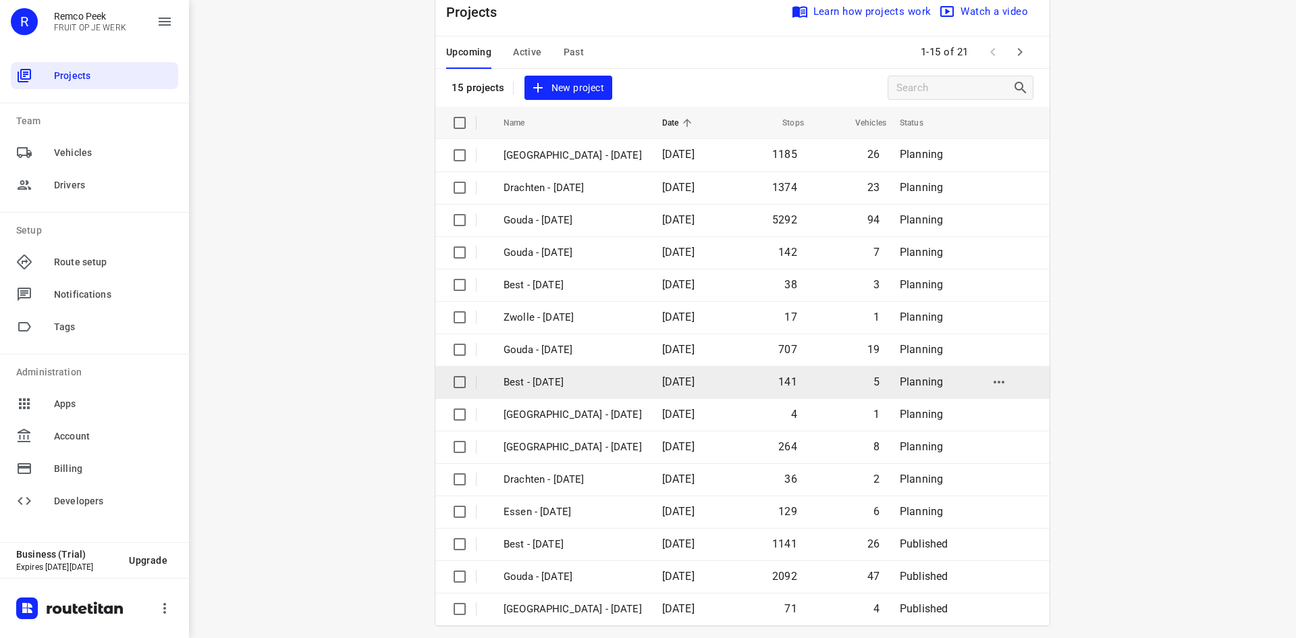
scroll to position [45, 0]
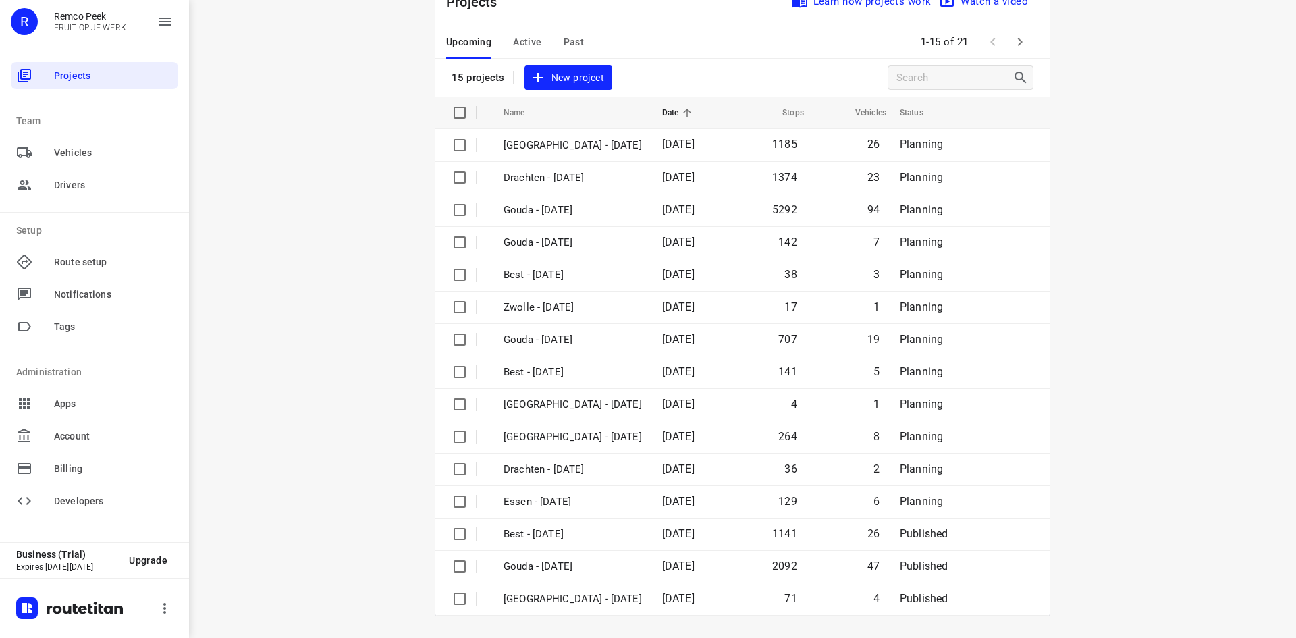
click at [1012, 46] on icon "button" at bounding box center [1020, 42] width 16 height 16
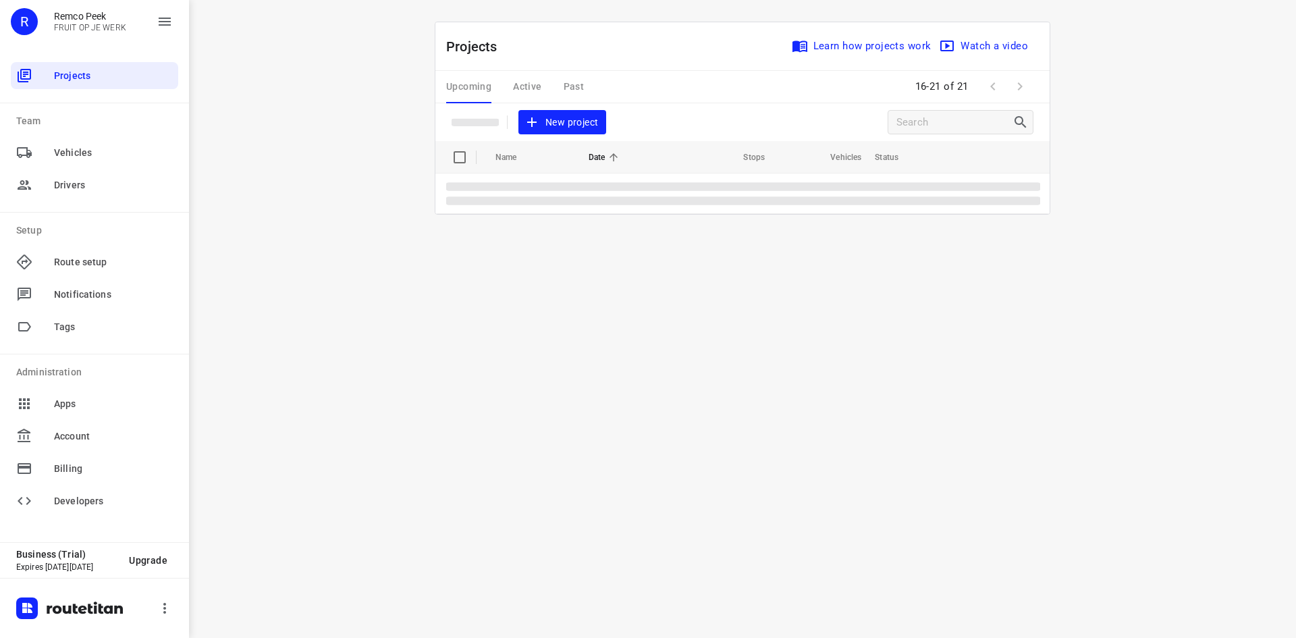
scroll to position [0, 0]
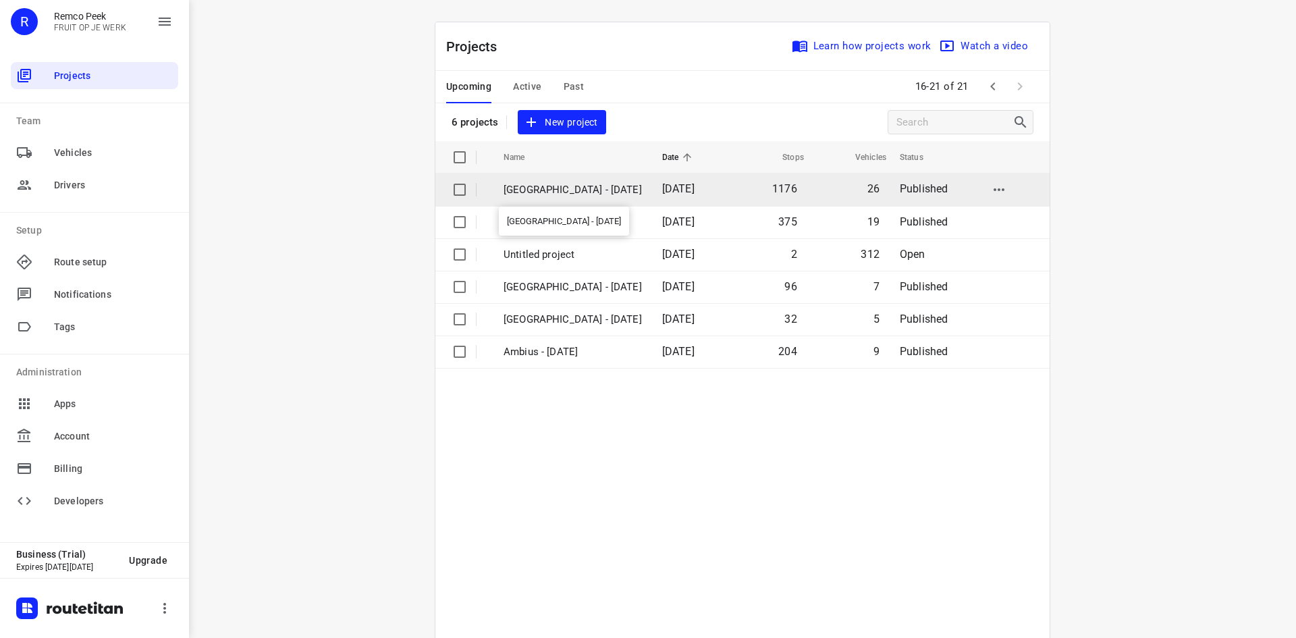
click at [555, 186] on p "[GEOGRAPHIC_DATA] - [DATE]" at bounding box center [573, 190] width 138 height 16
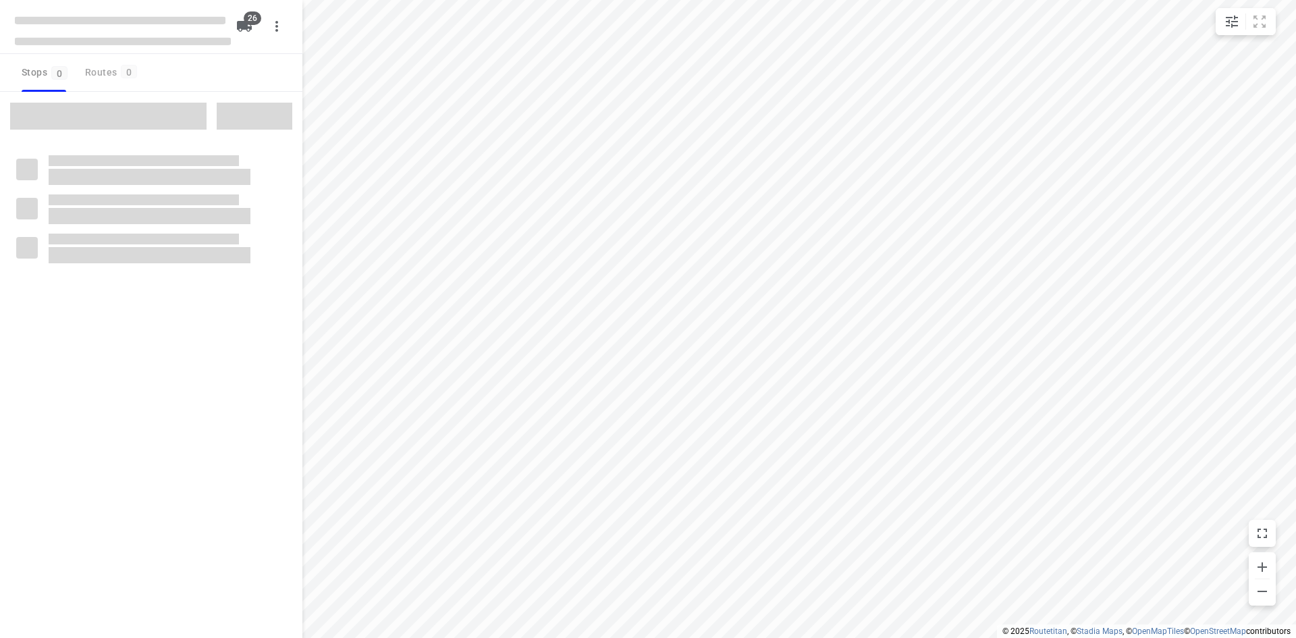
checkbox input "true"
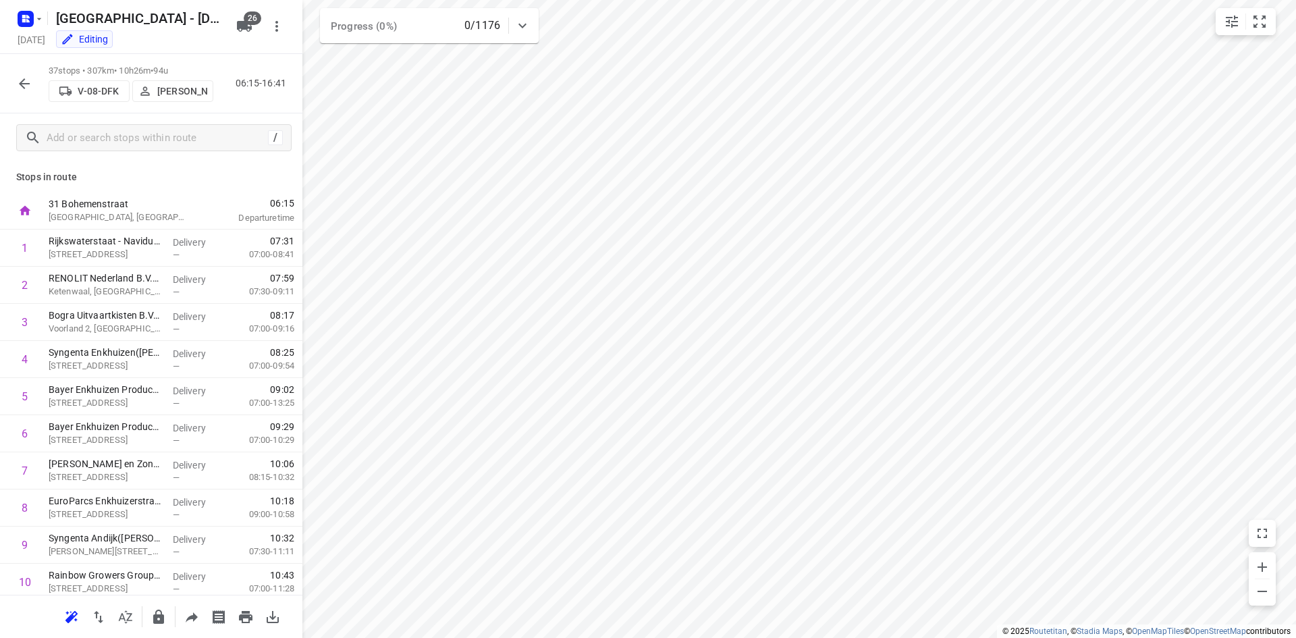
click at [19, 88] on icon "button" at bounding box center [24, 84] width 16 height 16
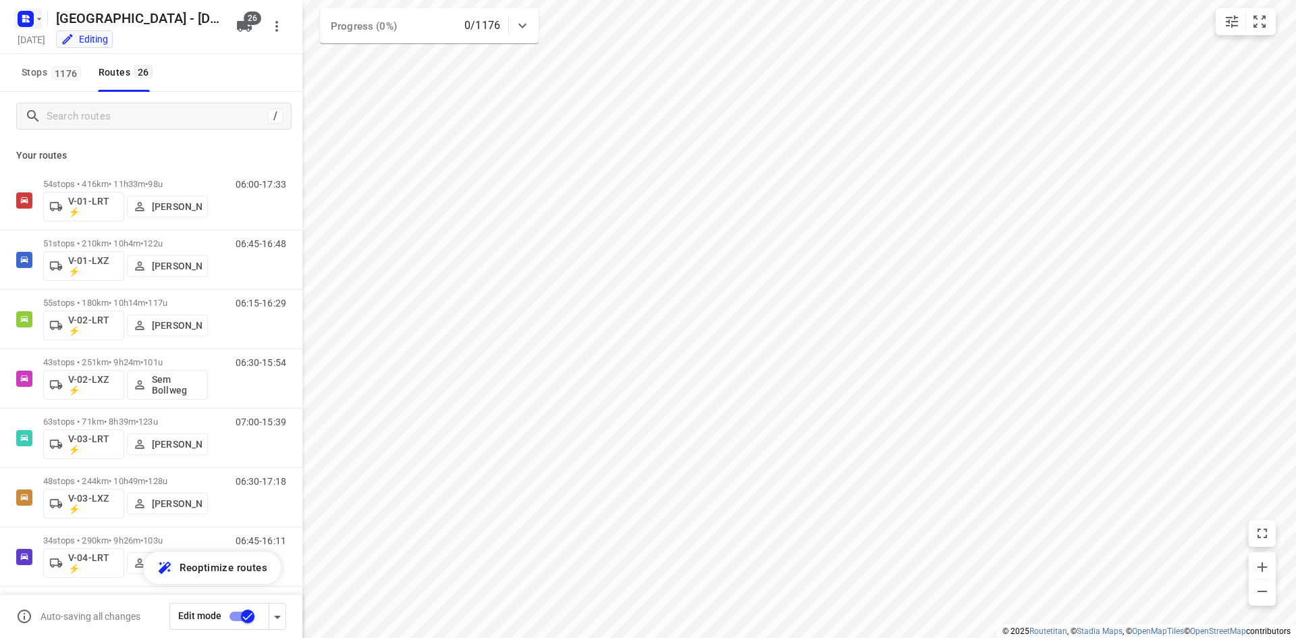
click at [24, 22] on rect "button" at bounding box center [26, 19] width 16 height 16
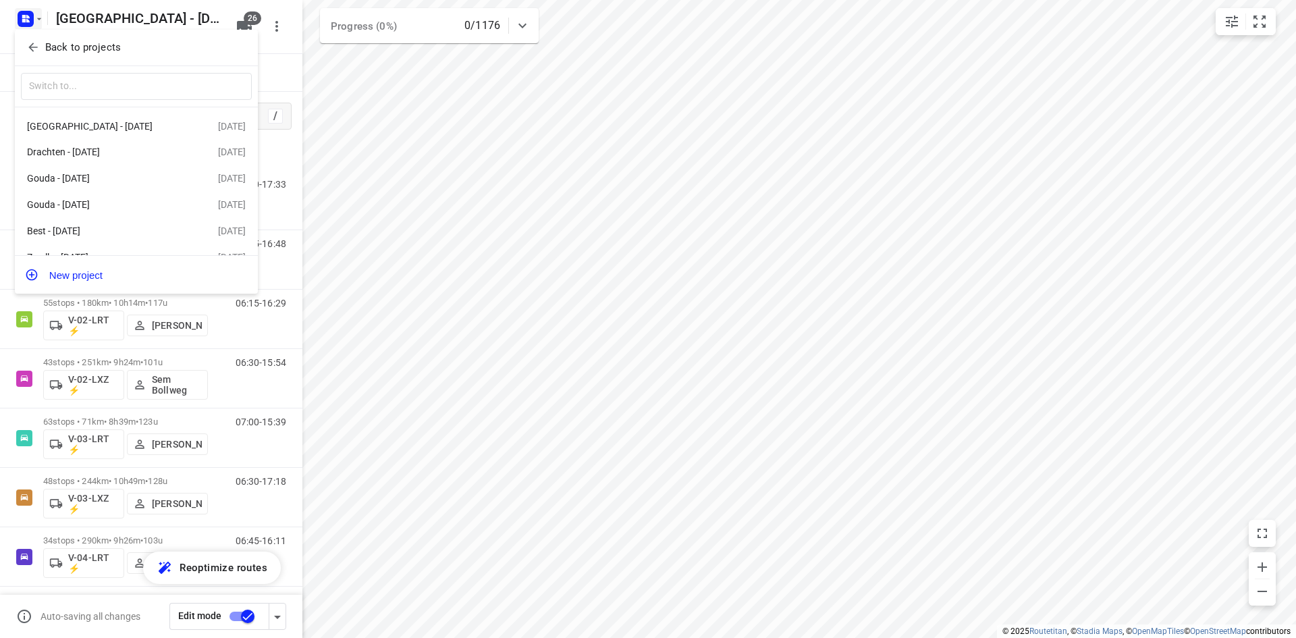
click at [36, 50] on icon "button" at bounding box center [33, 48] width 14 height 14
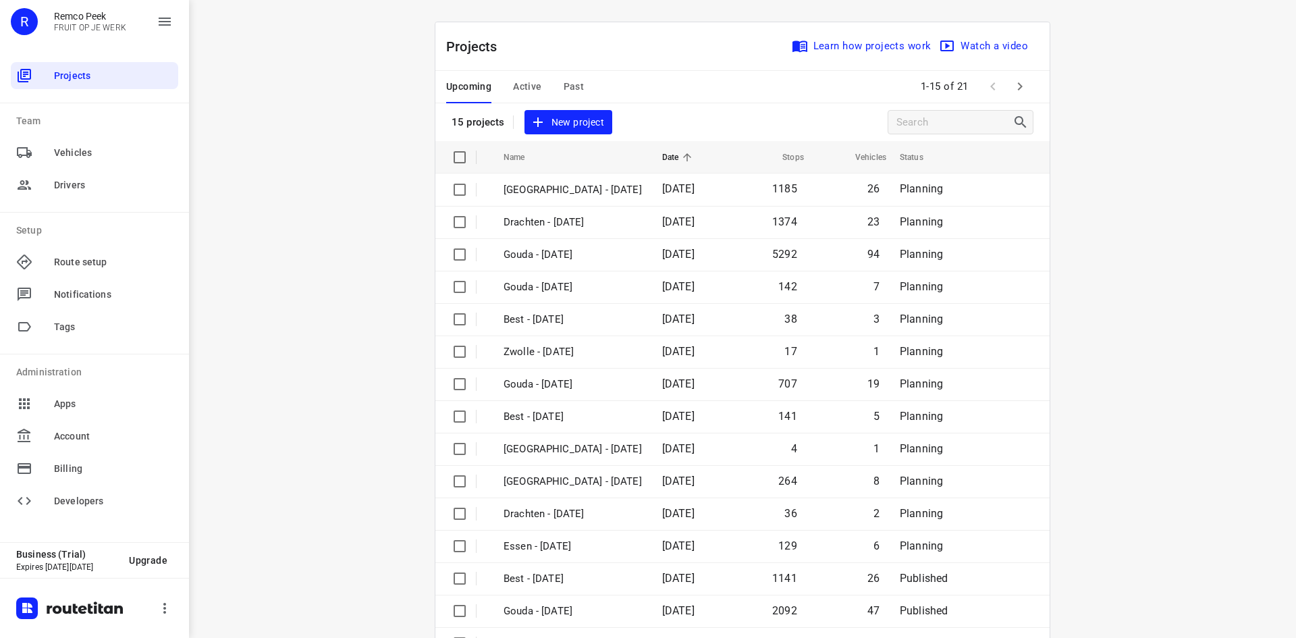
click at [526, 80] on span "Active" at bounding box center [527, 86] width 28 height 17
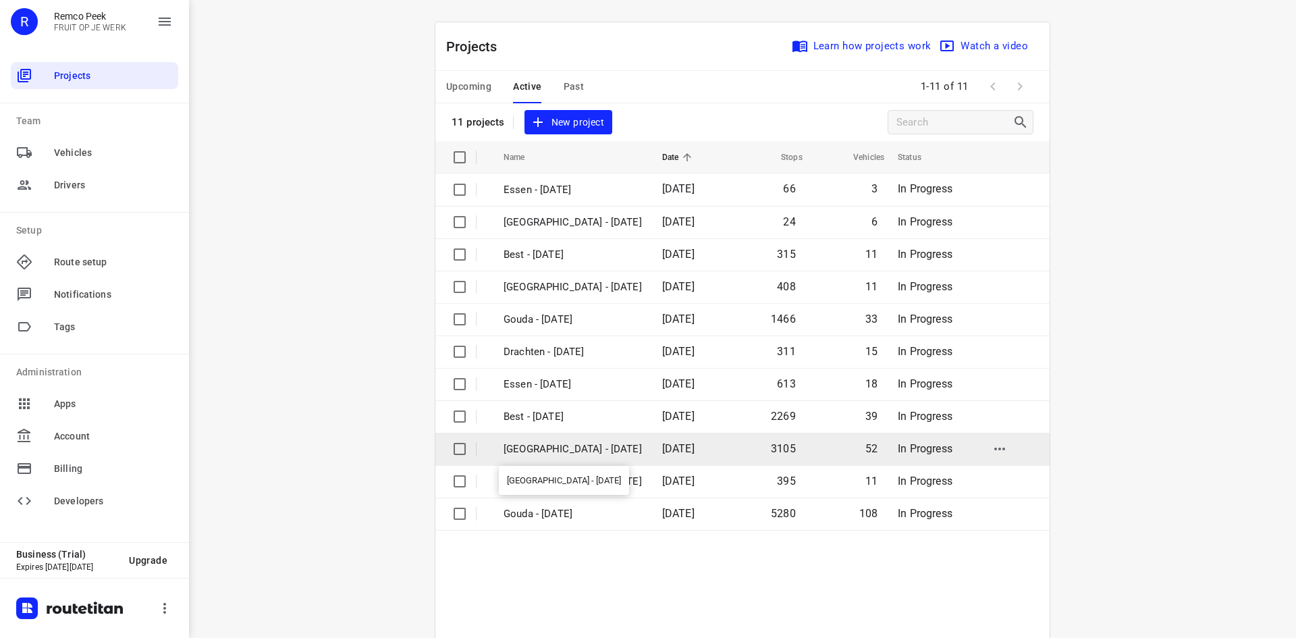
click at [559, 446] on p "[GEOGRAPHIC_DATA] - [DATE]" at bounding box center [573, 450] width 138 height 16
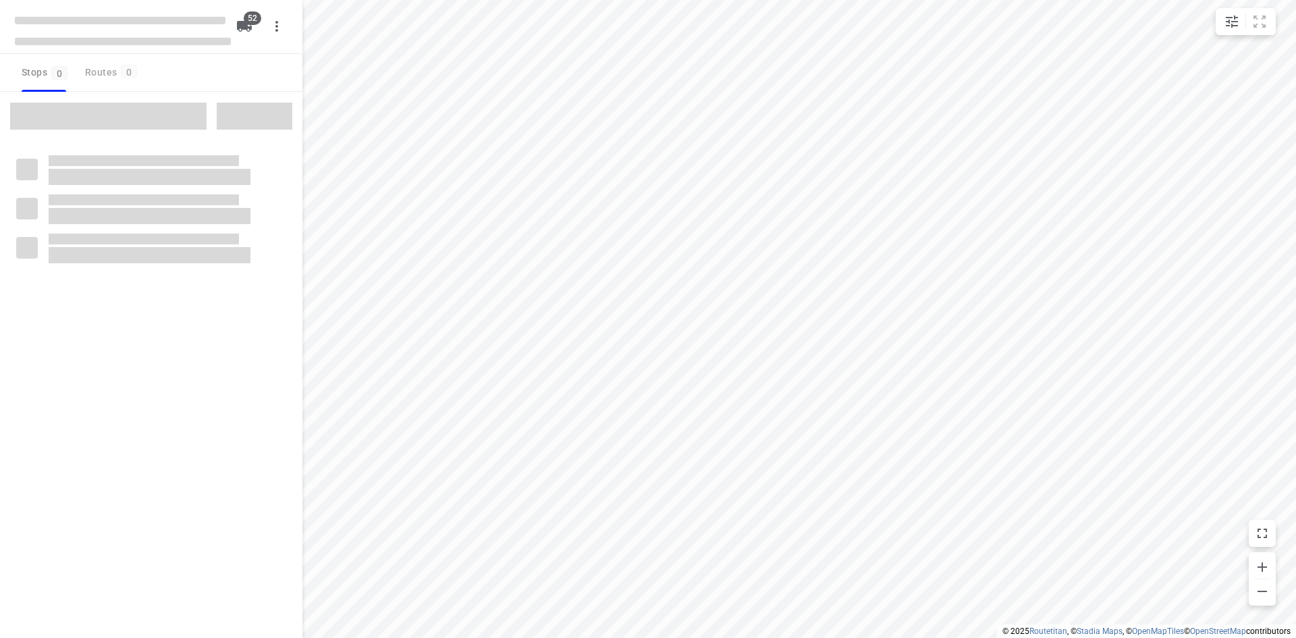
checkbox input "true"
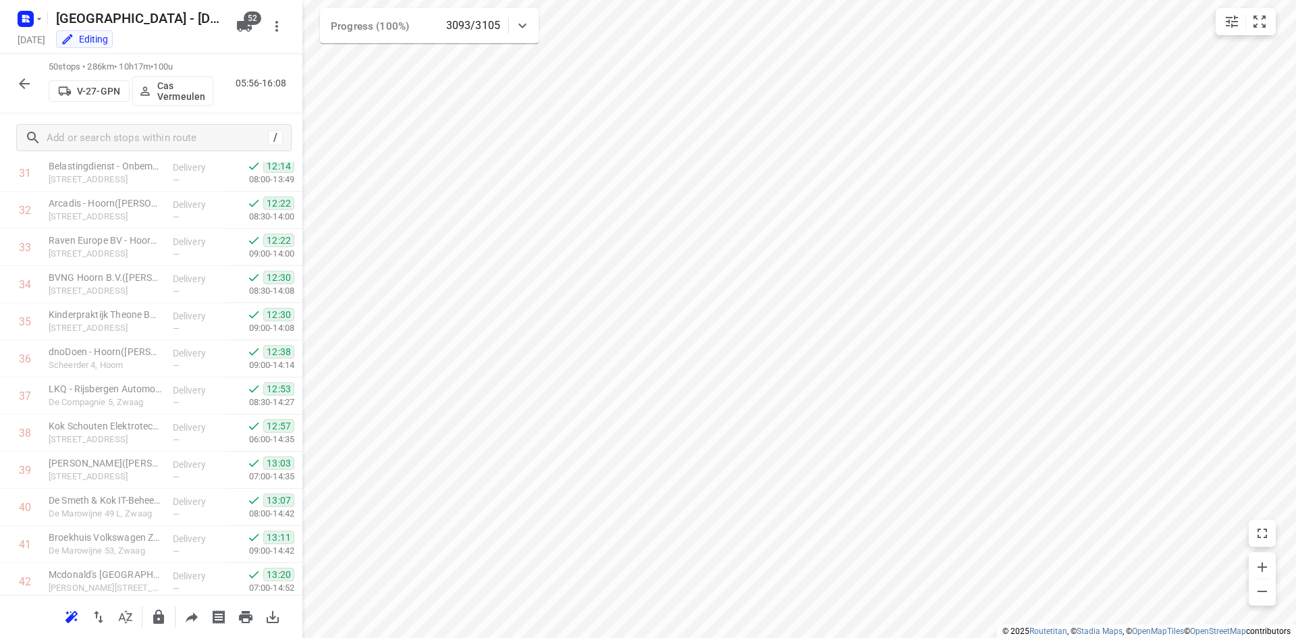
scroll to position [1529, 0]
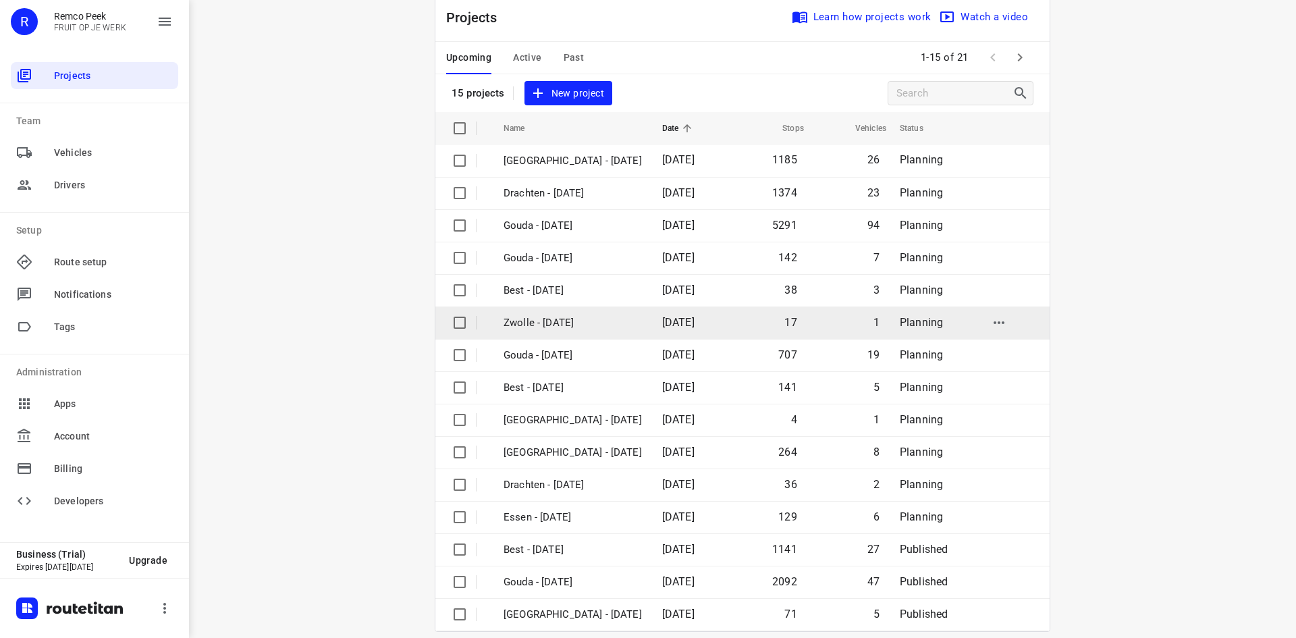
scroll to position [45, 0]
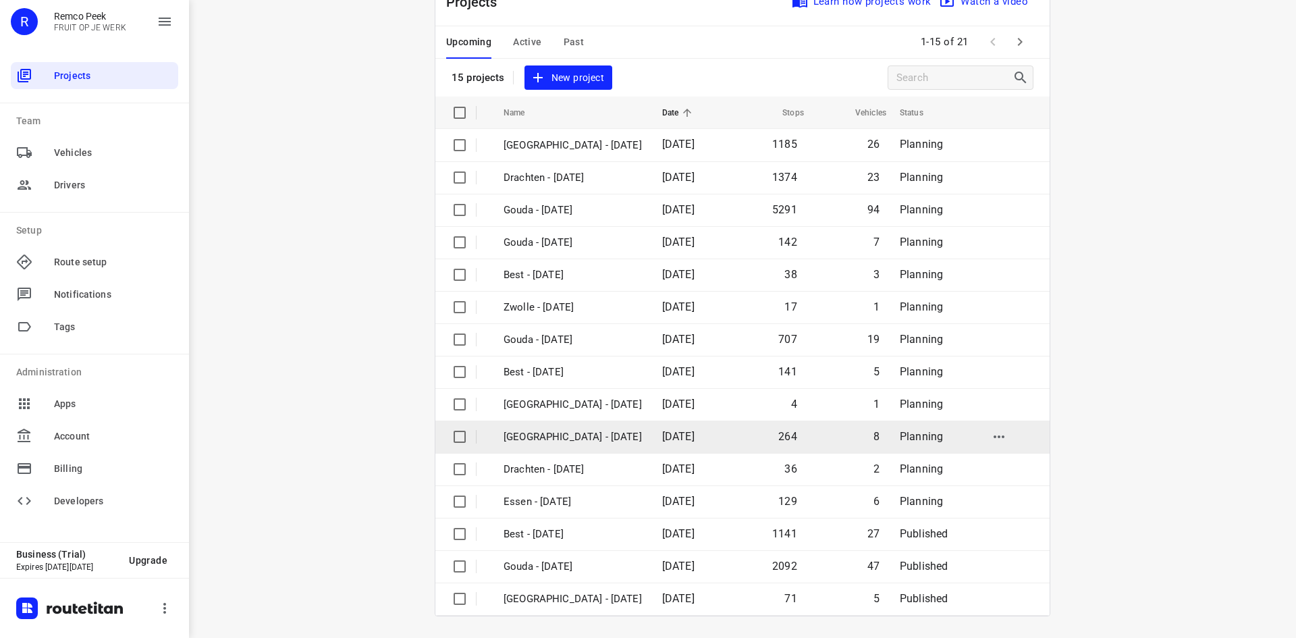
click at [563, 438] on p "[GEOGRAPHIC_DATA] - [DATE]" at bounding box center [573, 437] width 138 height 16
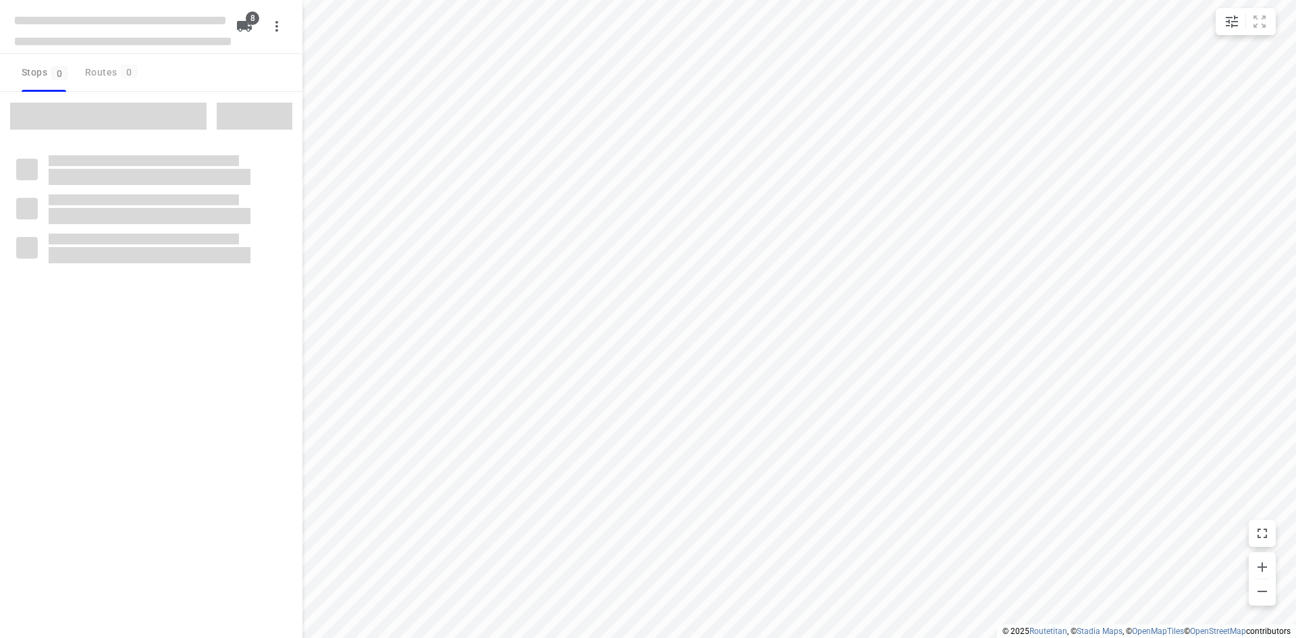
checkbox input "true"
